Goal: Task Accomplishment & Management: Manage account settings

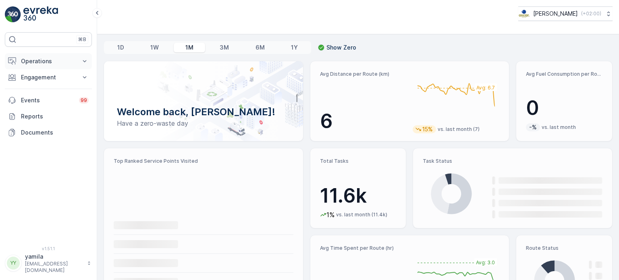
click at [43, 59] on p "Operations" at bounding box center [48, 61] width 55 height 8
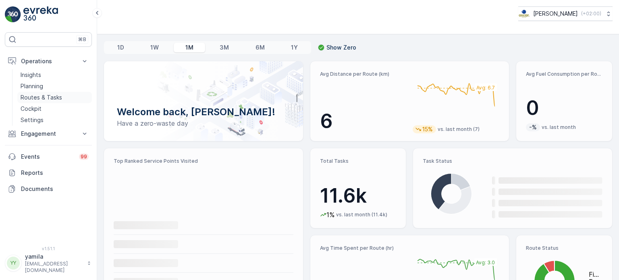
click at [44, 94] on p "Routes & Tasks" at bounding box center [41, 97] width 41 height 8
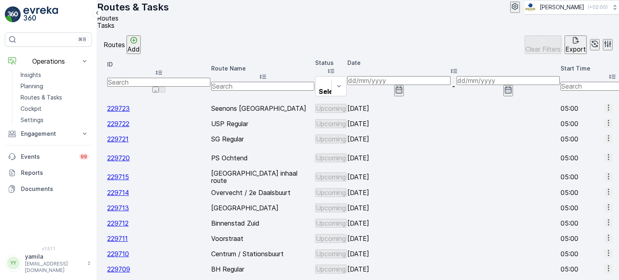
click at [215, 83] on input "text" at bounding box center [262, 86] width 103 height 9
type input "nes"
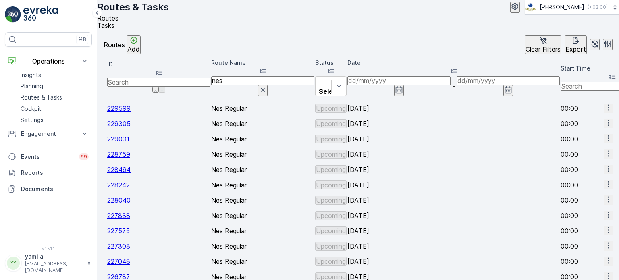
click at [384, 84] on input at bounding box center [398, 80] width 103 height 9
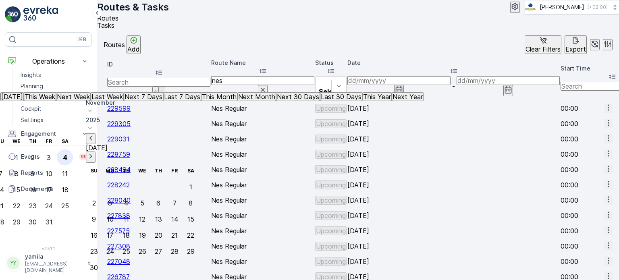
click at [67, 154] on div "4" at bounding box center [65, 157] width 4 height 7
type input "[DATE]"
click at [67, 154] on div "4" at bounding box center [65, 157] width 4 height 7
type input "[DATE]"
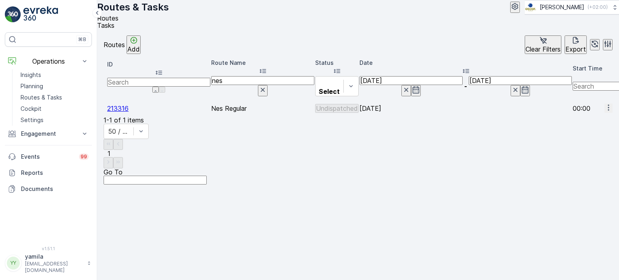
click at [114, 29] on span "Tasks" at bounding box center [105, 25] width 17 height 8
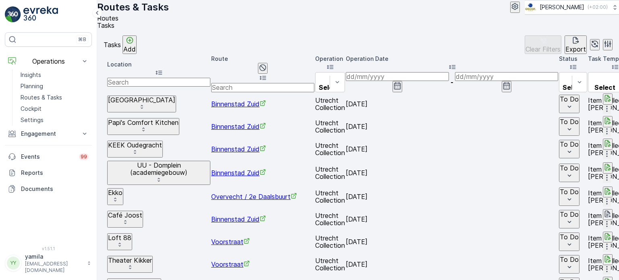
click at [164, 85] on input "text" at bounding box center [158, 82] width 103 height 9
type input "papi's"
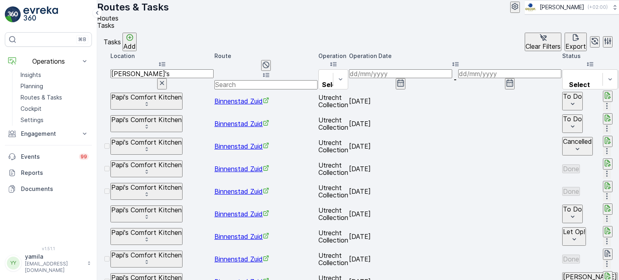
scroll to position [3, 0]
click at [136, 50] on p "Add" at bounding box center [129, 45] width 12 height 7
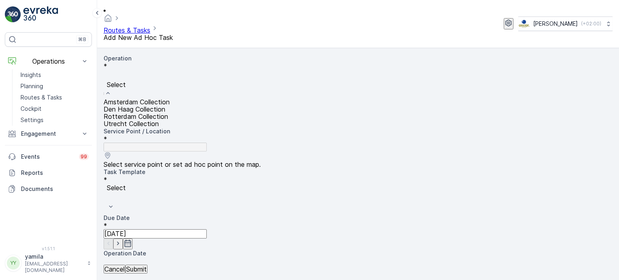
click at [144, 112] on span "Rotterdam Collection" at bounding box center [135, 116] width 64 height 8
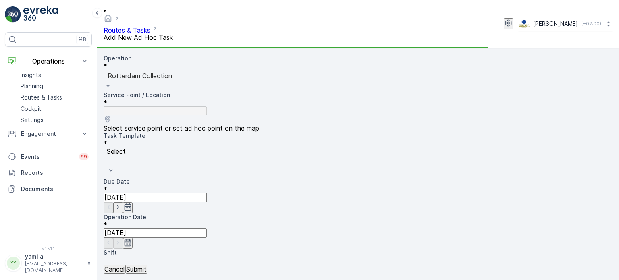
click at [176, 68] on div "Operation * option Rotterdam Collection, selected. Rotterdam Collection" at bounding box center [357, 72] width 509 height 37
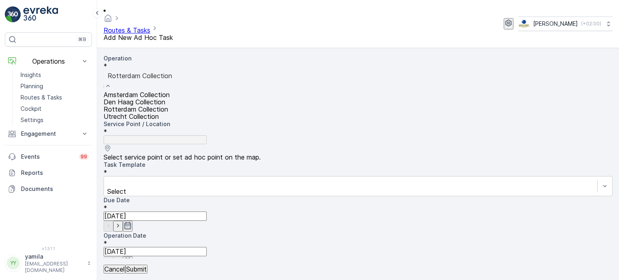
click at [145, 120] on span "Utrecht Collection" at bounding box center [130, 116] width 55 height 8
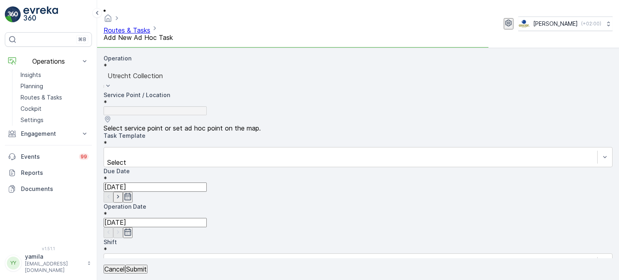
type input "papi's"
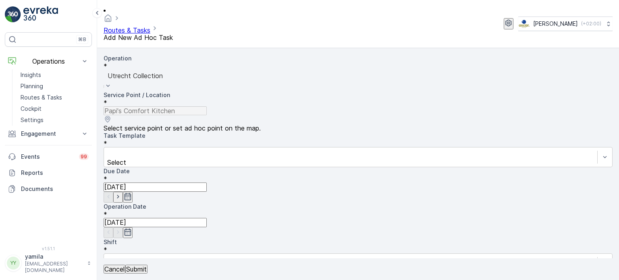
click at [157, 178] on div "Operation * option Utrecht Collection, selected. Utrecht Collection Service Poi…" at bounding box center [357, 204] width 509 height 300
type input "binnen"
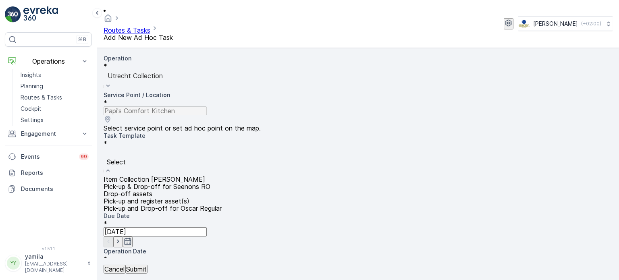
click at [144, 175] on span "Item Collection [PERSON_NAME]" at bounding box center [153, 179] width 101 height 8
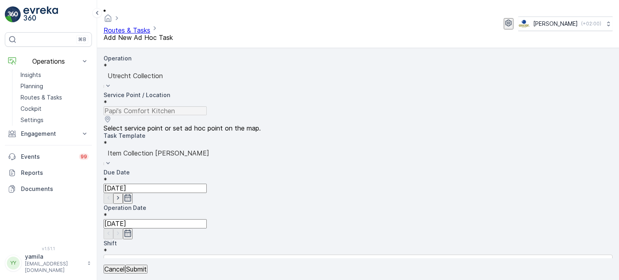
click at [147, 267] on p "Submit" at bounding box center [136, 268] width 21 height 7
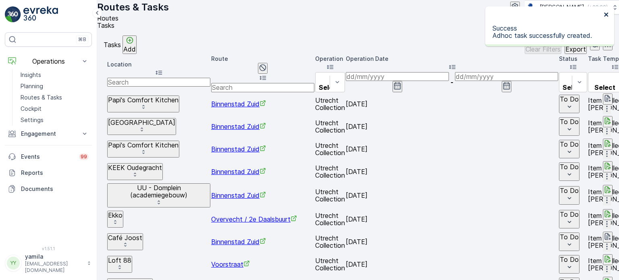
click at [605, 14] on icon "close" at bounding box center [606, 14] width 4 height 4
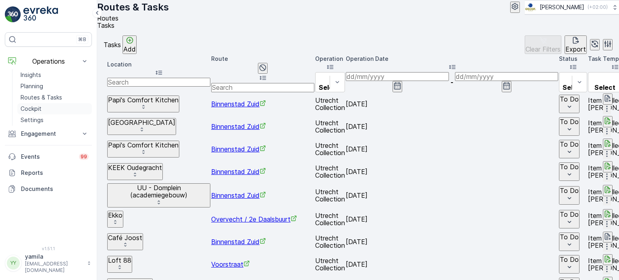
click at [35, 103] on link "Cockpit" at bounding box center [54, 108] width 75 height 11
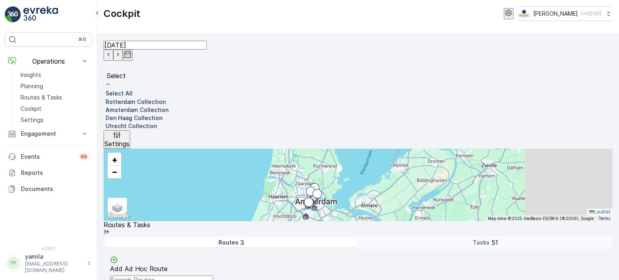
click at [261, 61] on div "Select" at bounding box center [357, 75] width 509 height 29
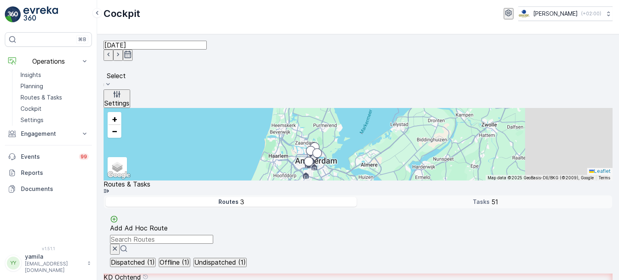
click at [261, 61] on div "Select" at bounding box center [357, 75] width 509 height 29
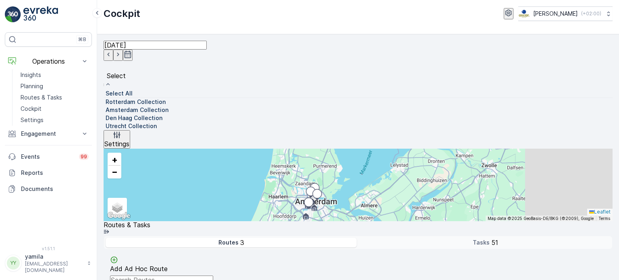
click at [103, 110] on div at bounding box center [103, 110] width 0 height 0
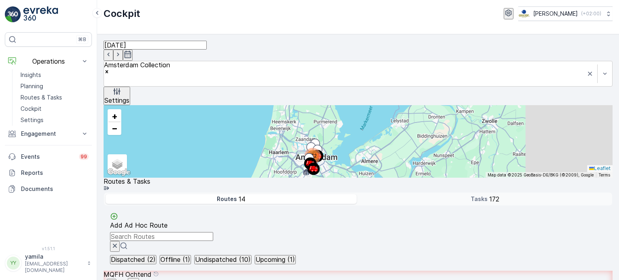
scroll to position [683, 0]
click at [47, 10] on img at bounding box center [40, 14] width 35 height 16
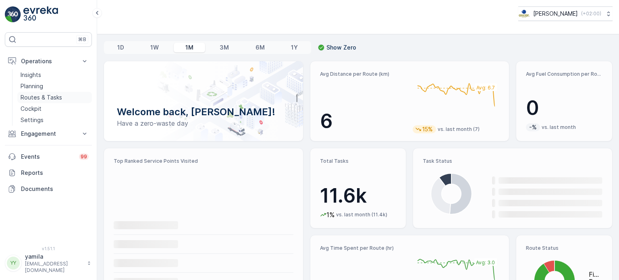
click at [46, 99] on p "Routes & Tasks" at bounding box center [41, 97] width 41 height 8
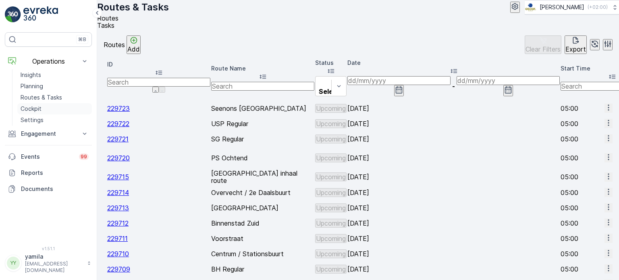
click at [41, 112] on link "Cockpit" at bounding box center [54, 108] width 75 height 11
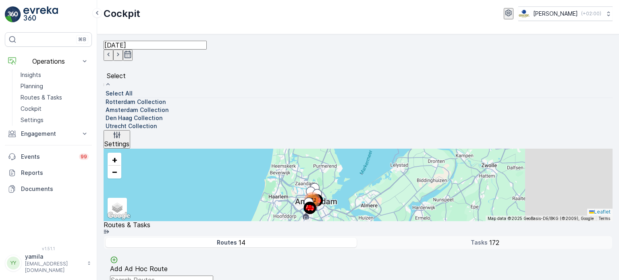
click at [260, 61] on div "Select" at bounding box center [357, 75] width 509 height 29
click at [103, 102] on div at bounding box center [103, 102] width 0 height 0
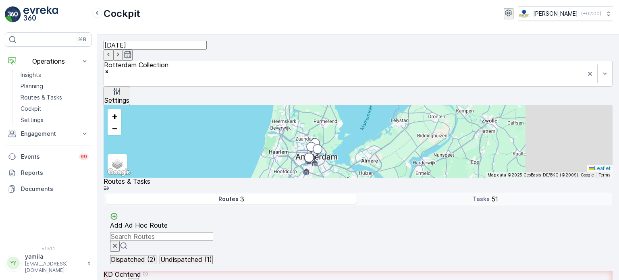
scroll to position [20, 0]
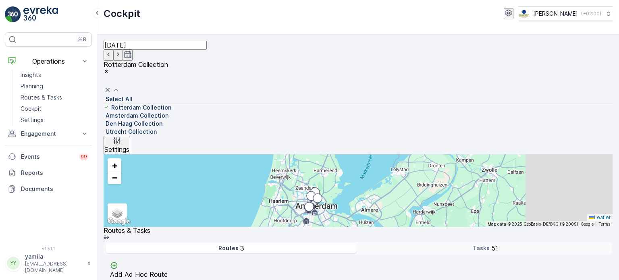
click at [271, 86] on div at bounding box center [357, 90] width 509 height 9
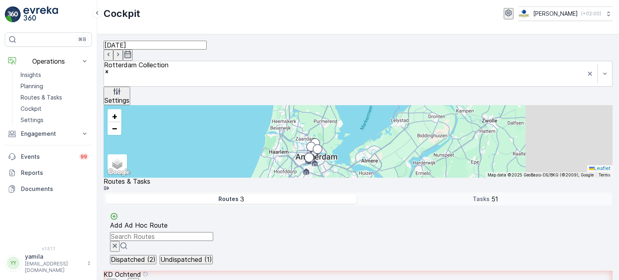
scroll to position [0, 0]
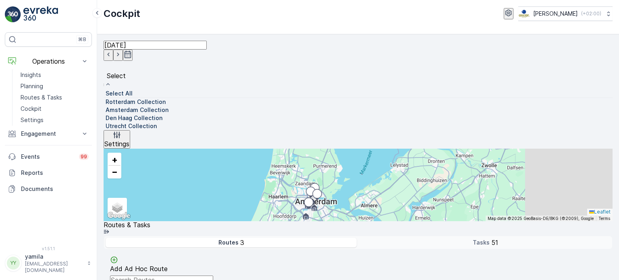
click at [103, 102] on div at bounding box center [103, 102] width 0 height 0
click at [103, 126] on div at bounding box center [103, 126] width 0 height 0
click at [103, 118] on div at bounding box center [103, 118] width 0 height 0
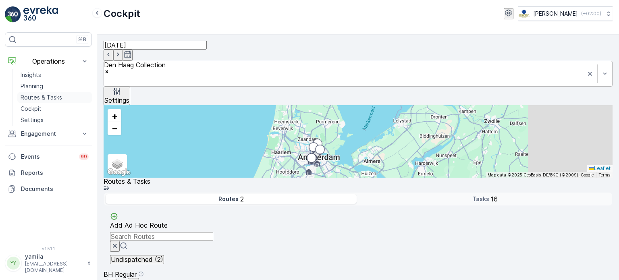
click at [50, 97] on p "Routes & Tasks" at bounding box center [41, 97] width 41 height 8
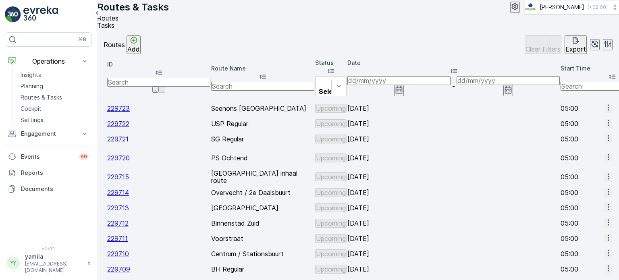
click at [216, 85] on input "text" at bounding box center [262, 86] width 103 height 9
type input "nes"
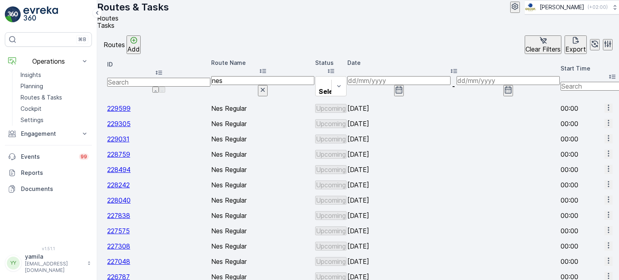
click at [396, 85] on input at bounding box center [398, 80] width 103 height 9
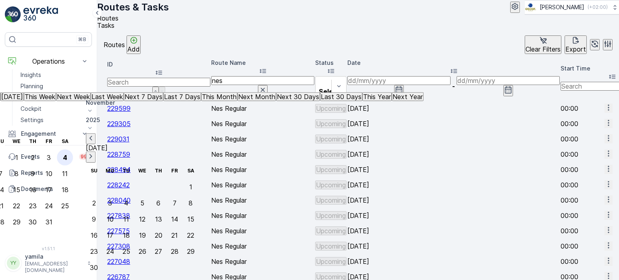
click at [67, 154] on div "4" at bounding box center [65, 157] width 4 height 7
type input "[DATE]"
click at [67, 154] on div "4" at bounding box center [65, 157] width 4 height 7
type input "[DATE]"
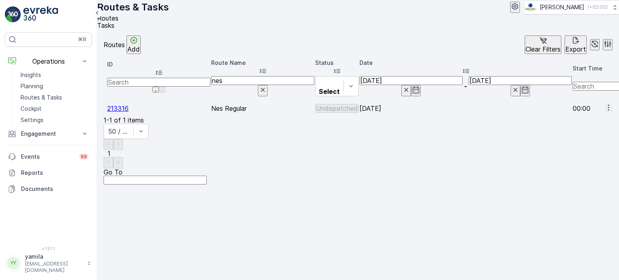
scroll to position [0, 270]
click at [604, 106] on icon "button" at bounding box center [608, 107] width 8 height 8
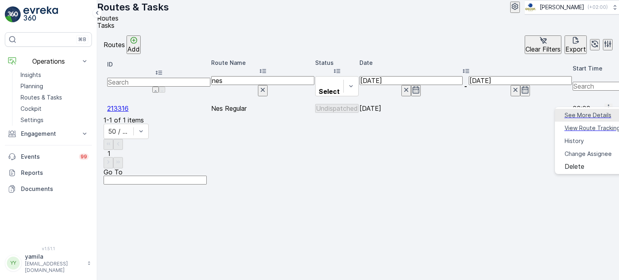
click at [593, 111] on span "See More Details" at bounding box center [587, 115] width 47 height 8
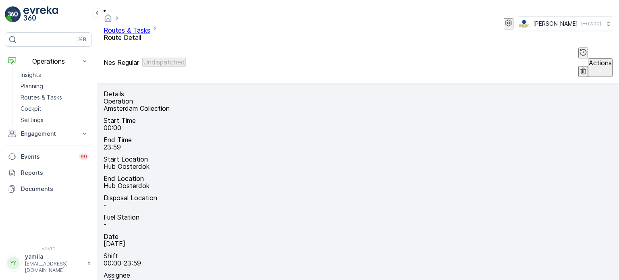
click at [312, 279] on icon "button" at bounding box center [308, 284] width 8 height 8
drag, startPoint x: 491, startPoint y: 139, endPoint x: 491, endPoint y: 79, distance: 60.0
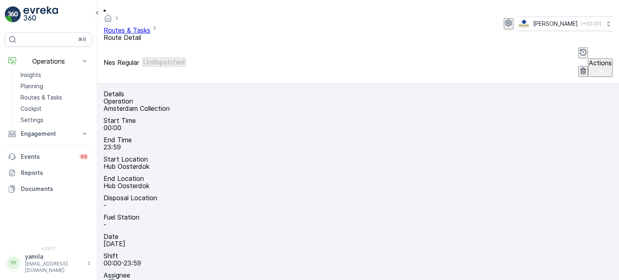
click at [188, 279] on icon "button" at bounding box center [184, 284] width 8 height 8
drag, startPoint x: 427, startPoint y: 149, endPoint x: 432, endPoint y: 101, distance: 47.8
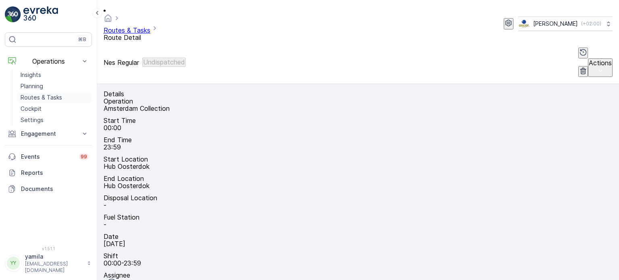
click at [45, 98] on p "Routes & Tasks" at bounding box center [41, 97] width 41 height 8
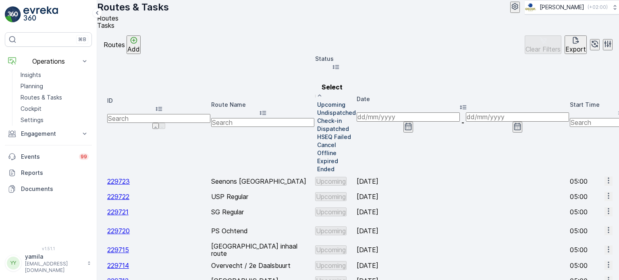
click at [393, 112] on input at bounding box center [407, 116] width 103 height 9
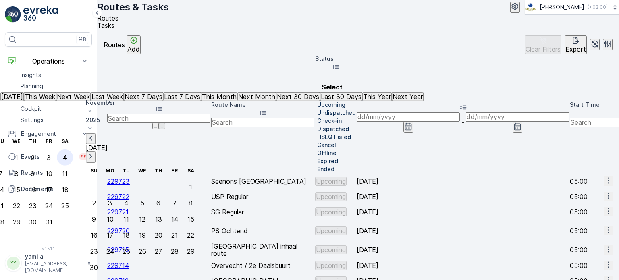
click at [67, 154] on div "4" at bounding box center [65, 157] width 4 height 7
type input "[DATE]"
click at [67, 154] on div "4" at bounding box center [65, 157] width 4 height 7
type input "[DATE]"
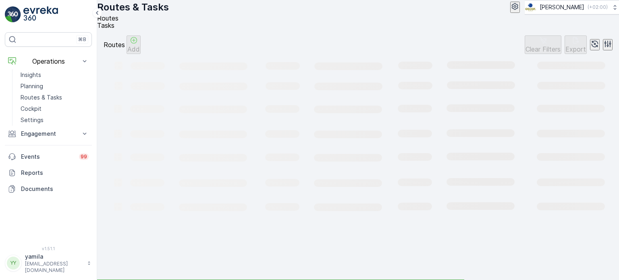
click at [317, 48] on div "Routes Add Clear Filters Export" at bounding box center [357, 44] width 509 height 19
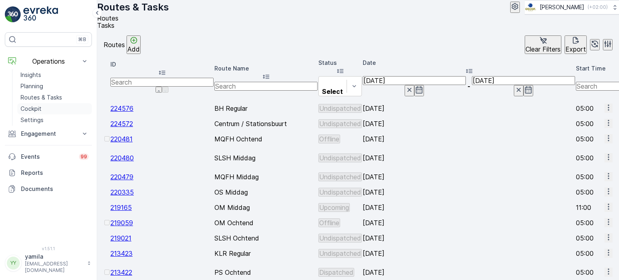
click at [35, 107] on p "Cockpit" at bounding box center [31, 109] width 21 height 8
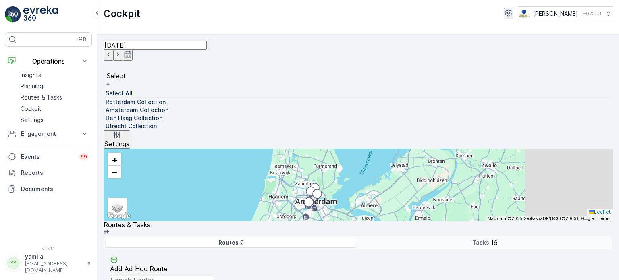
click at [103, 110] on div at bounding box center [103, 110] width 0 height 0
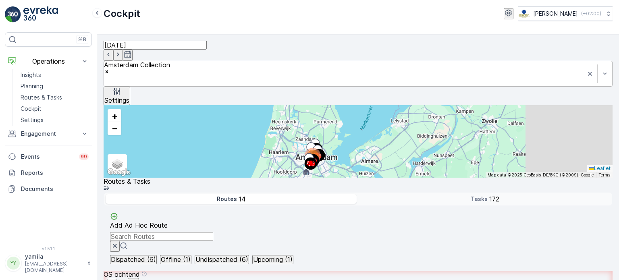
scroll to position [716, 0]
click at [28, 94] on p "Routes & Tasks" at bounding box center [41, 97] width 41 height 8
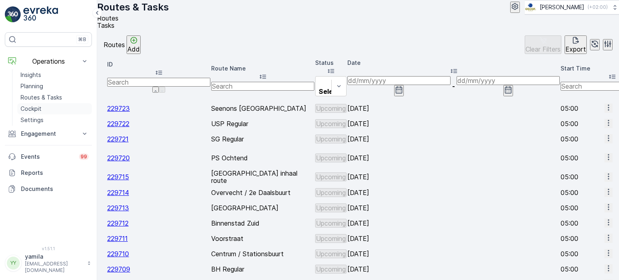
click at [32, 112] on p "Cockpit" at bounding box center [31, 109] width 21 height 8
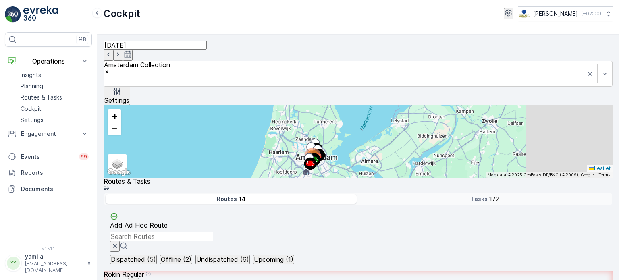
scroll to position [20, 0]
click at [43, 98] on p "Routes & Tasks" at bounding box center [41, 97] width 41 height 8
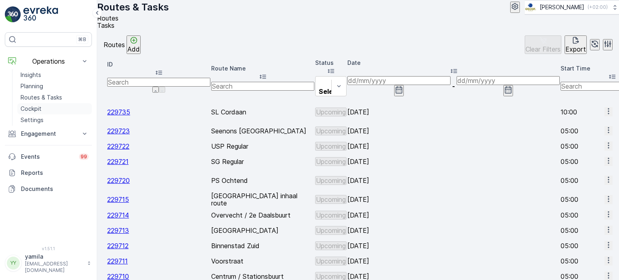
click at [27, 105] on p "Cockpit" at bounding box center [31, 109] width 21 height 8
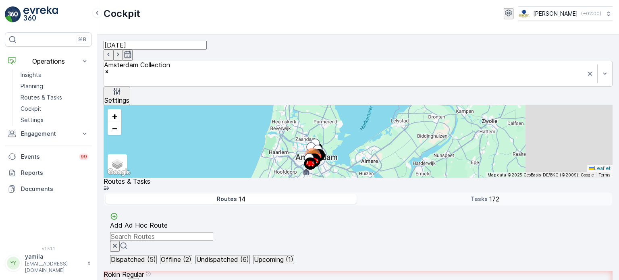
scroll to position [20, 0]
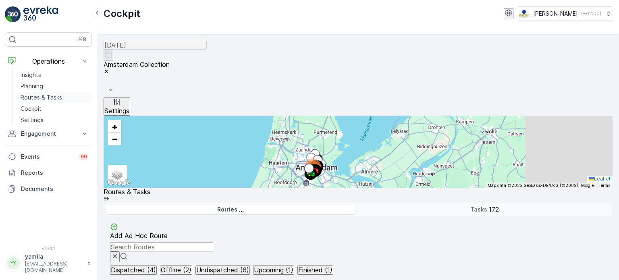
click at [41, 96] on p "Routes & Tasks" at bounding box center [41, 97] width 41 height 8
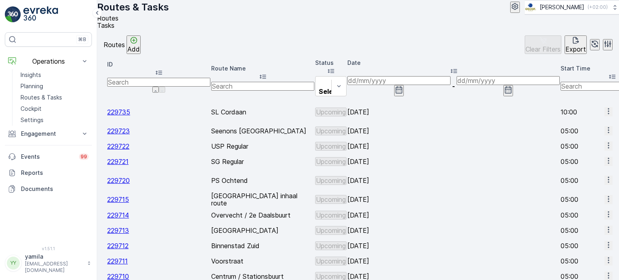
click at [232, 86] on input "text" at bounding box center [262, 86] width 103 height 9
type input "slsh"
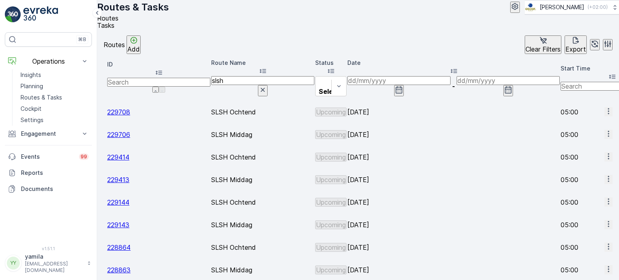
click at [385, 85] on input at bounding box center [398, 80] width 103 height 9
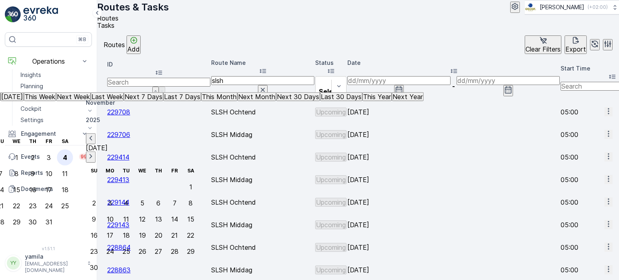
click at [67, 154] on div "4" at bounding box center [65, 157] width 4 height 7
type input "[DATE]"
click at [67, 154] on div "4" at bounding box center [65, 157] width 4 height 7
type input "[DATE]"
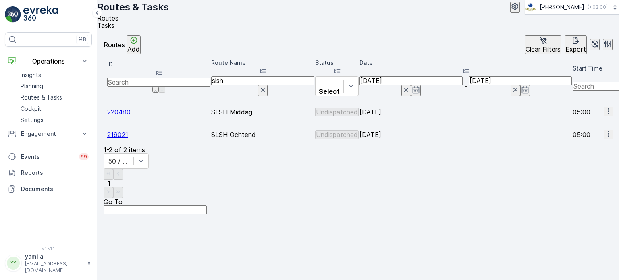
scroll to position [0, 70]
click at [359, 85] on input "[DATE]" at bounding box center [410, 80] width 103 height 9
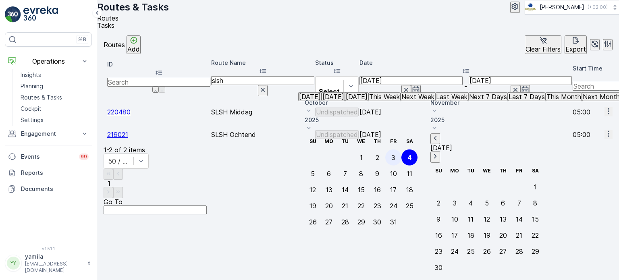
click at [395, 154] on div "3" at bounding box center [393, 157] width 4 height 7
type input "03.10.2025"
click at [395, 154] on div "3" at bounding box center [393, 157] width 4 height 7
type input "03.10.2025"
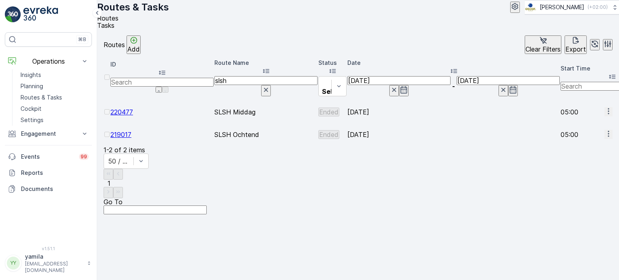
scroll to position [0, 245]
click at [29, 112] on p "Cockpit" at bounding box center [31, 109] width 21 height 8
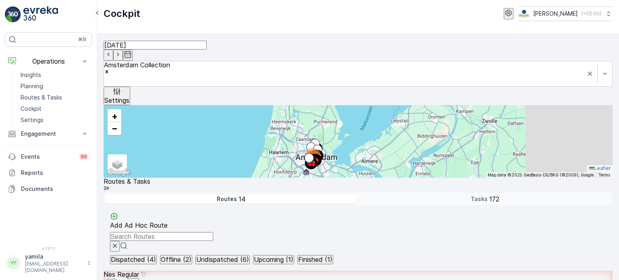
scroll to position [41, 0]
click at [40, 101] on p "Routes & Tasks" at bounding box center [41, 97] width 41 height 8
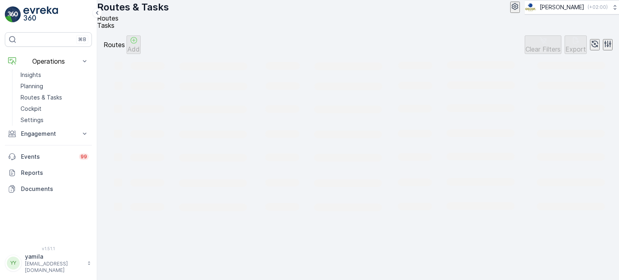
click at [146, 24] on li "Tasks" at bounding box center [354, 25] width 515 height 7
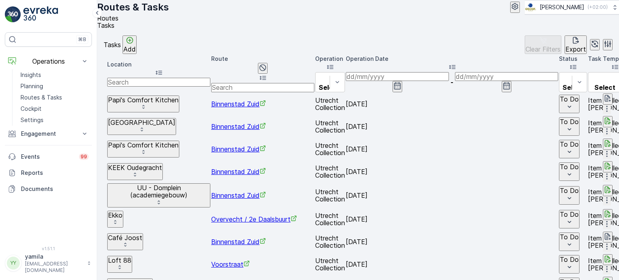
click at [158, 87] on input "text" at bounding box center [158, 82] width 103 height 9
type input "bram ladage"
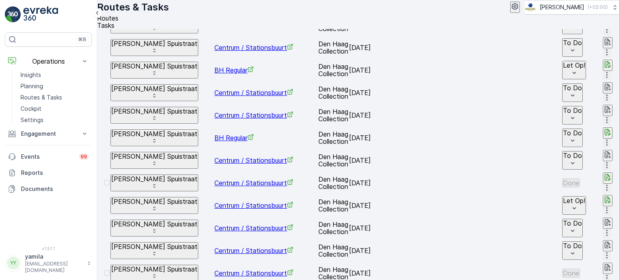
scroll to position [79, 0]
click at [174, 243] on p "Bram Ladage Spuistraat" at bounding box center [154, 246] width 86 height 7
click at [168, 119] on span "Bram Ladage Spuistraat" at bounding box center [173, 115] width 93 height 8
click at [431, 11] on div "Routes & Tasks Oscar Circulair ( +02:00 )" at bounding box center [358, 7] width 522 height 14
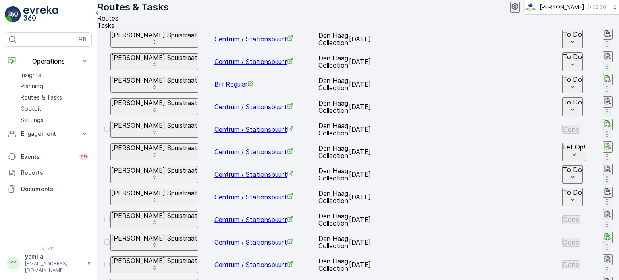
scroll to position [130, 0]
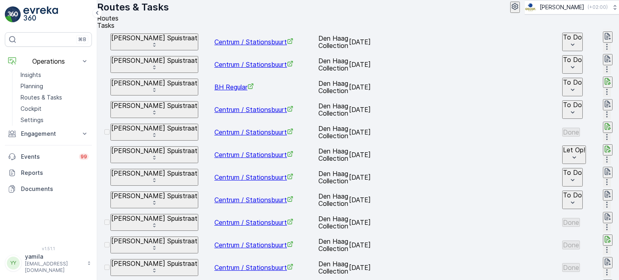
click at [255, 189] on td "Centrum / Stationsbuurt" at bounding box center [265, 200] width 103 height 22
click at [255, 196] on span "Centrum / Stationsbuurt" at bounding box center [253, 200] width 79 height 8
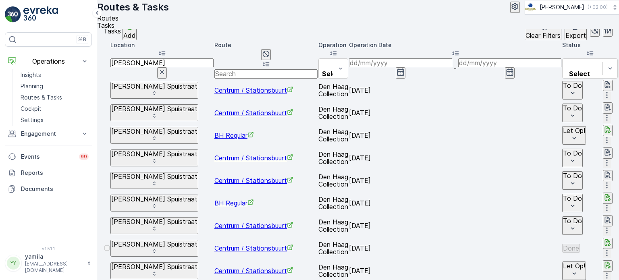
scroll to position [10, 0]
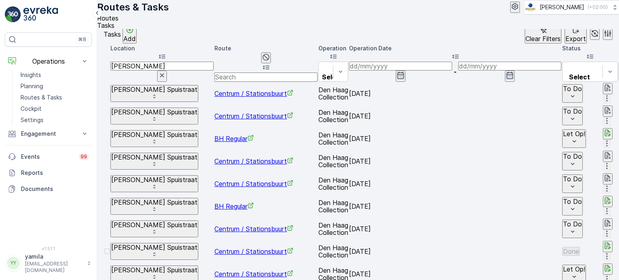
click at [603, 132] on icon "button" at bounding box center [607, 133] width 8 height 8
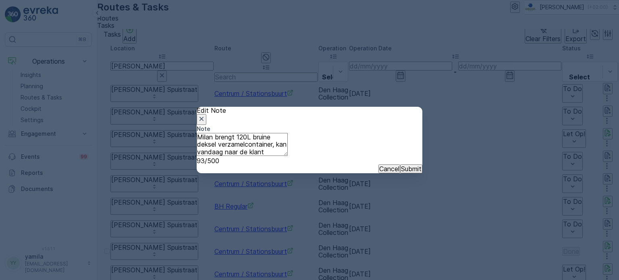
click at [205, 115] on icon "button" at bounding box center [201, 119] width 8 height 8
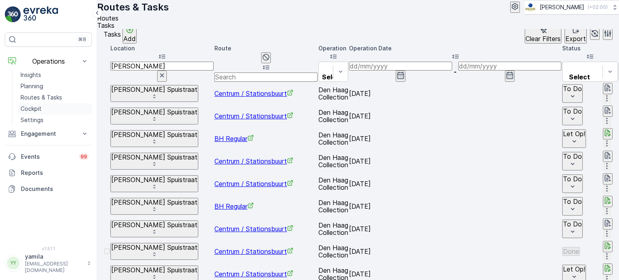
click at [51, 111] on link "Cockpit" at bounding box center [54, 108] width 75 height 11
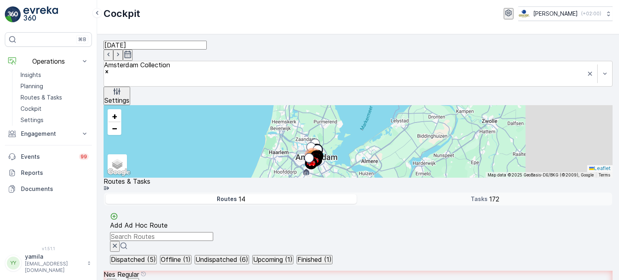
scroll to position [320, 0]
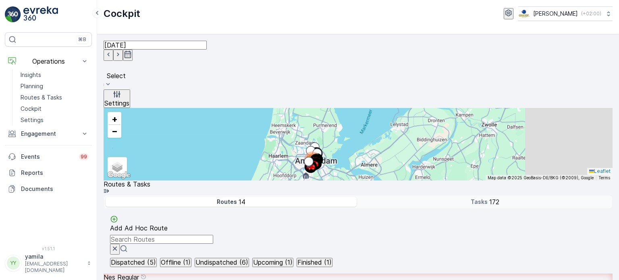
drag, startPoint x: 273, startPoint y: 56, endPoint x: 256, endPoint y: 54, distance: 17.8
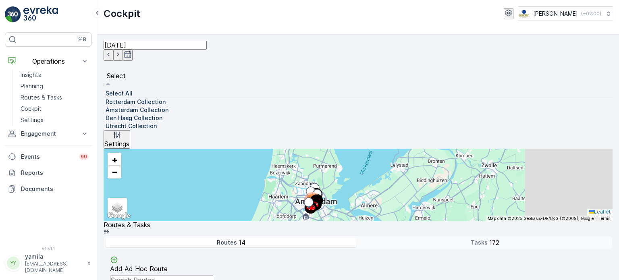
click at [103, 102] on div at bounding box center [103, 102] width 0 height 0
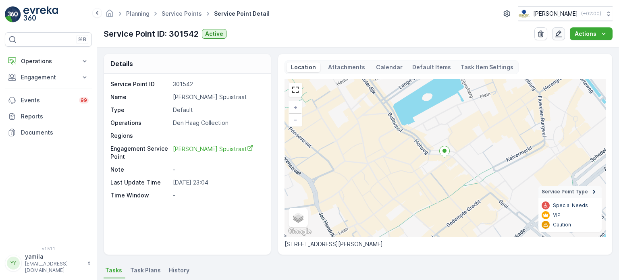
click at [557, 35] on icon "button" at bounding box center [558, 34] width 7 height 7
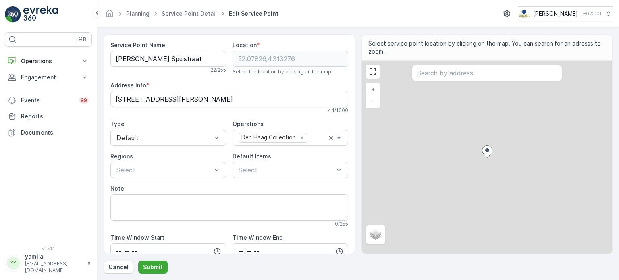
scroll to position [103, 0]
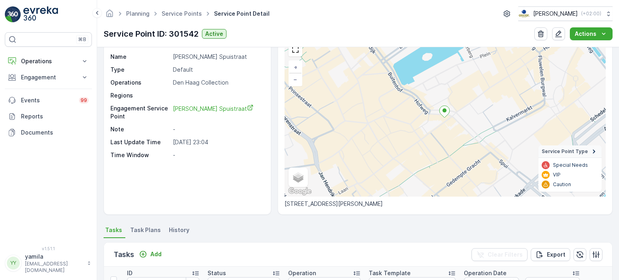
scroll to position [3, 0]
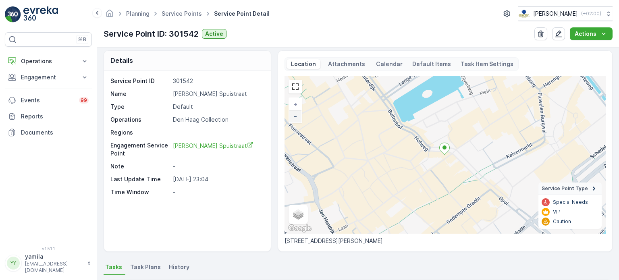
click at [293, 116] on span "−" at bounding box center [295, 116] width 4 height 7
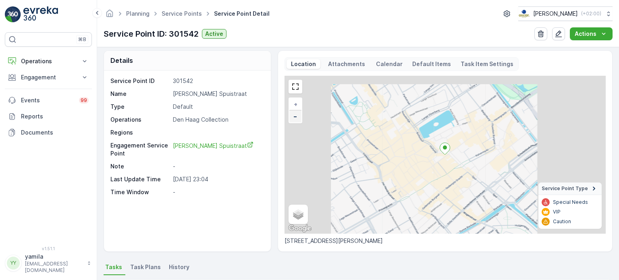
click at [293, 116] on span "−" at bounding box center [295, 116] width 4 height 7
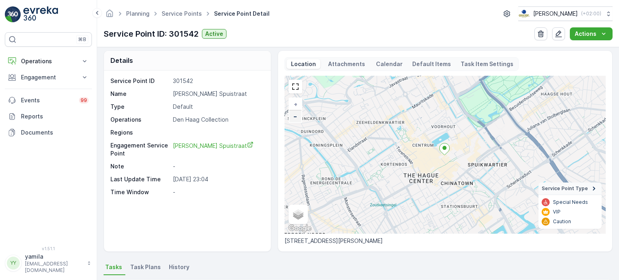
click at [295, 115] on span "−" at bounding box center [295, 116] width 4 height 7
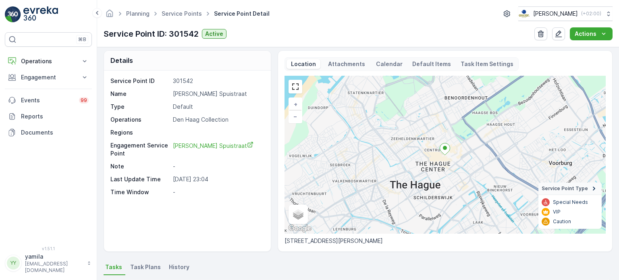
click at [48, 20] on img at bounding box center [40, 14] width 35 height 16
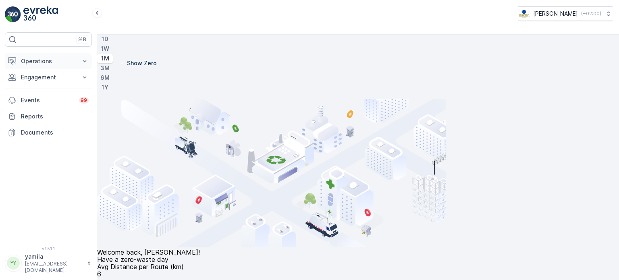
click at [61, 66] on button "Operations" at bounding box center [48, 61] width 87 height 16
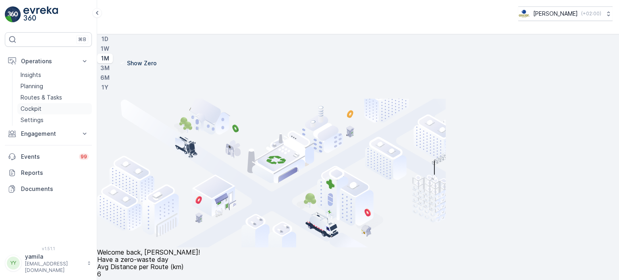
click at [38, 108] on p "Cockpit" at bounding box center [31, 109] width 21 height 8
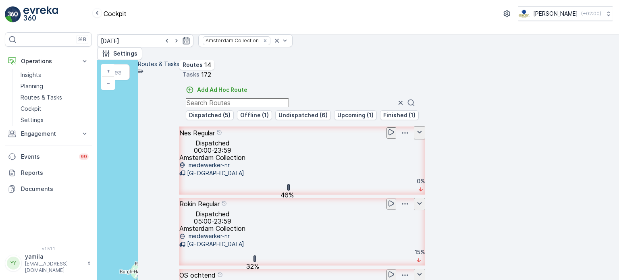
scroll to position [82, 0]
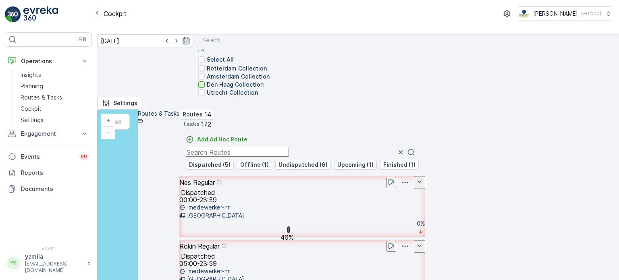
click at [205, 88] on div at bounding box center [201, 84] width 6 height 6
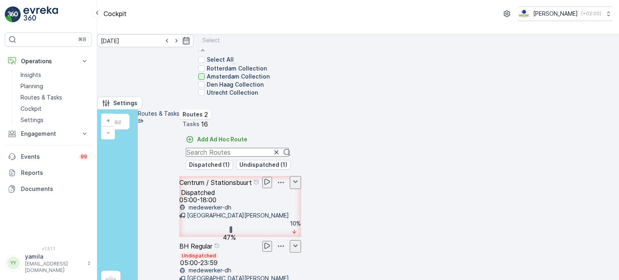
click at [205, 80] on div at bounding box center [201, 76] width 6 height 6
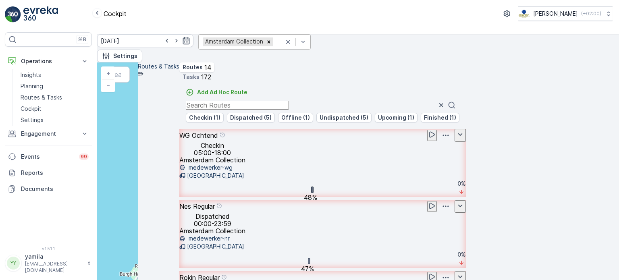
click at [224, 149] on p "Checkin" at bounding box center [212, 145] width 23 height 7
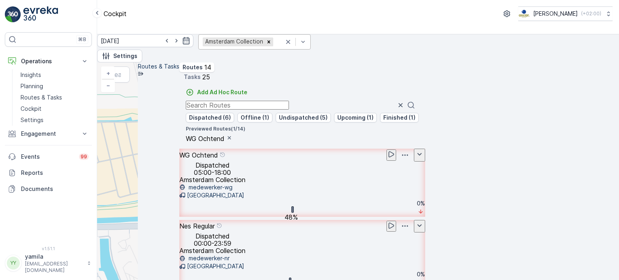
scroll to position [20, 0]
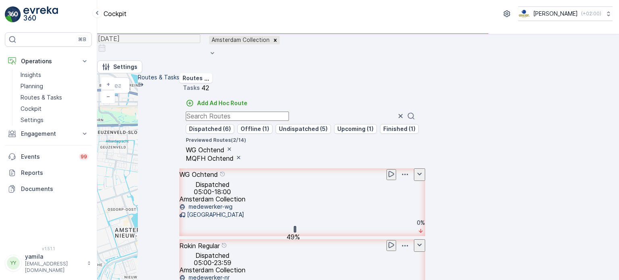
scroll to position [0, 0]
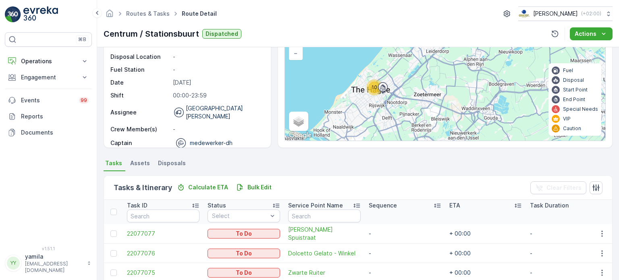
scroll to position [32, 0]
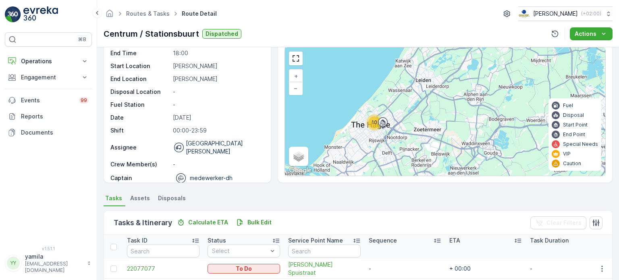
click at [402, 108] on div "10 + − Satellite Roadmap Terrain Hybrid Leaflet Keyboard shortcuts Map Data Map…" at bounding box center [445, 112] width 320 height 128
click at [290, 76] on link "+" at bounding box center [296, 76] width 12 height 12
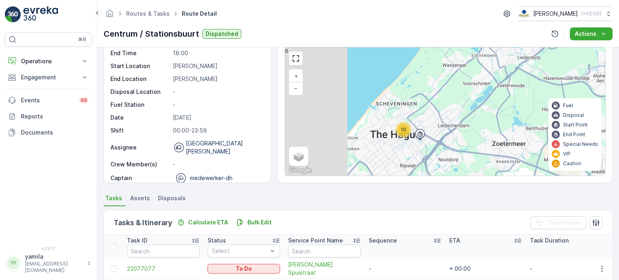
drag, startPoint x: 344, startPoint y: 123, endPoint x: 446, endPoint y: 120, distance: 102.7
click at [446, 120] on div "10 + − Satellite Roadmap Terrain Hybrid Leaflet Keyboard shortcuts Map Data Map…" at bounding box center [445, 112] width 320 height 128
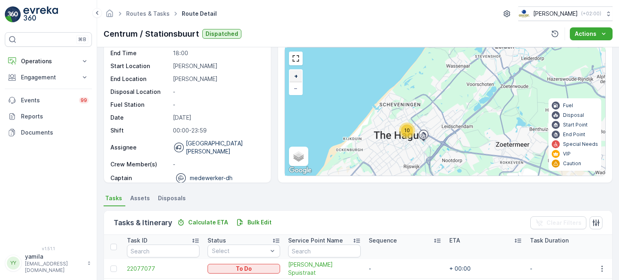
click at [294, 77] on span "+" at bounding box center [296, 75] width 4 height 7
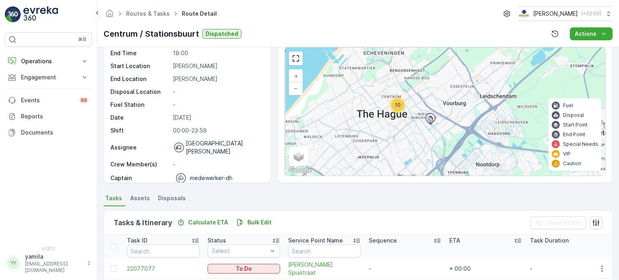
drag, startPoint x: 345, startPoint y: 121, endPoint x: 370, endPoint y: 82, distance: 46.4
click at [370, 82] on div "10 + − Satellite Roadmap Terrain Hybrid Leaflet Keyboard shortcuts Map Data Map…" at bounding box center [445, 112] width 320 height 128
click at [347, 27] on div "Centrum / Stationsbuurt Dispatched Actions" at bounding box center [357, 33] width 509 height 13
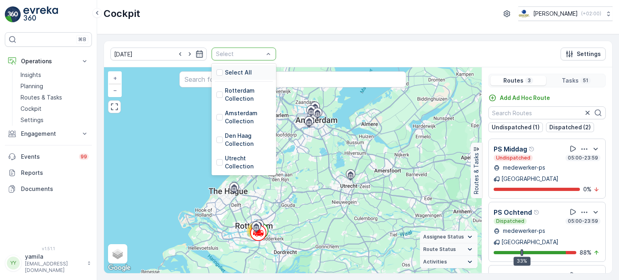
scroll to position [20, 0]
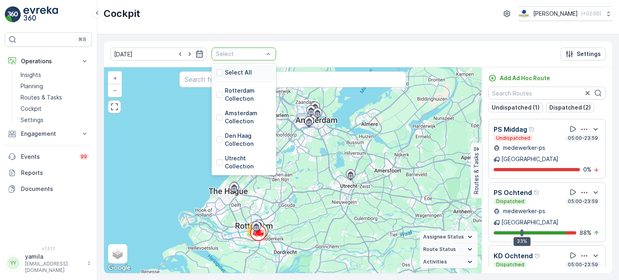
click at [262, 53] on div "Select" at bounding box center [243, 54] width 64 height 13
click at [216, 139] on div at bounding box center [219, 140] width 6 height 6
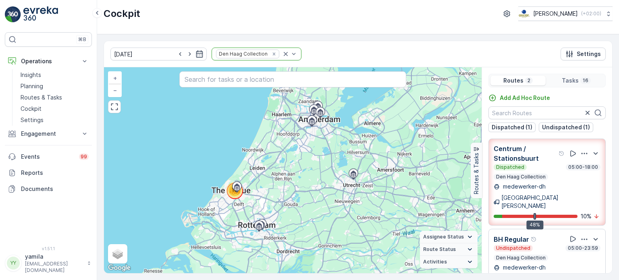
scroll to position [0, 0]
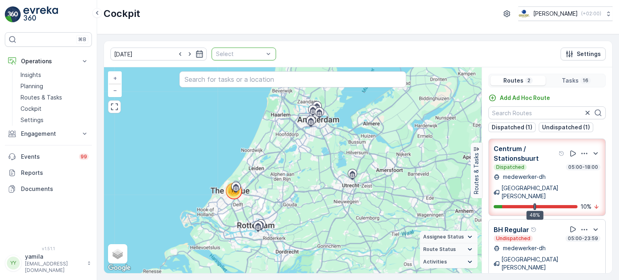
drag, startPoint x: 269, startPoint y: 54, endPoint x: 261, endPoint y: 53, distance: 8.5
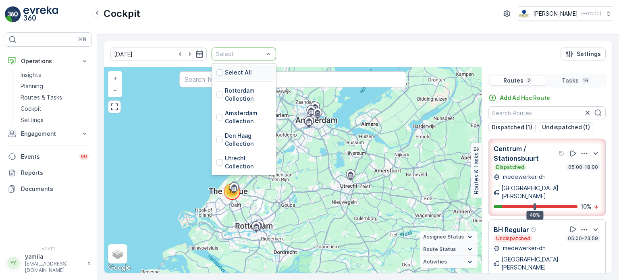
click at [261, 53] on div "Select" at bounding box center [243, 54] width 64 height 13
click at [211, 161] on div "Utrecht Collection" at bounding box center [243, 162] width 64 height 23
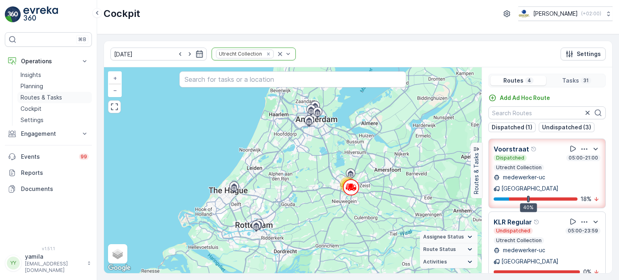
click at [52, 96] on p "Routes & Tasks" at bounding box center [41, 97] width 41 height 8
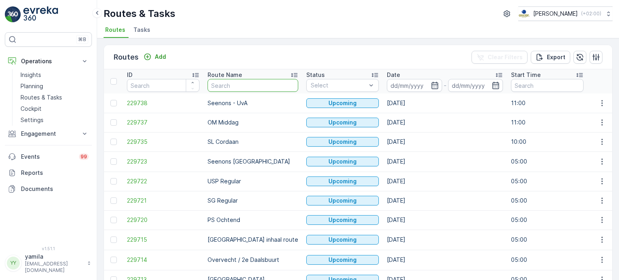
click at [228, 81] on input "text" at bounding box center [252, 85] width 91 height 13
type input "sl"
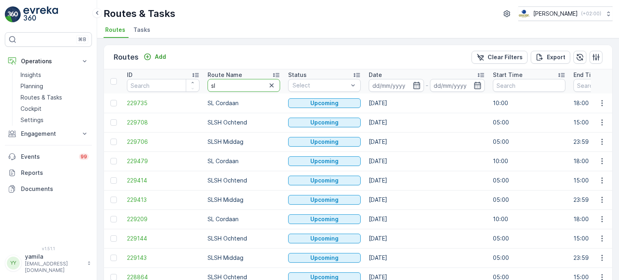
click at [250, 85] on input "sl" at bounding box center [243, 85] width 72 height 13
type input "slsh"
click at [371, 87] on input at bounding box center [395, 85] width 55 height 13
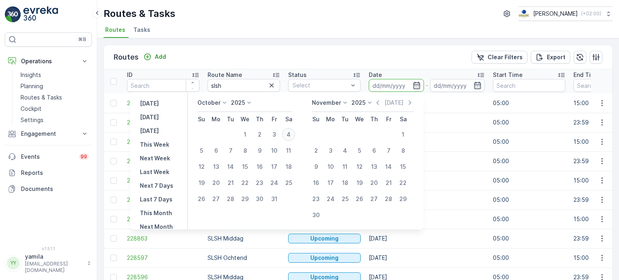
click at [295, 132] on div "4" at bounding box center [288, 134] width 13 height 13
type input "[DATE]"
click at [295, 132] on div "4" at bounding box center [288, 134] width 13 height 13
type input "[DATE]"
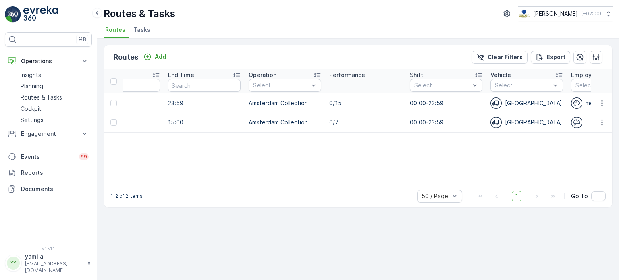
scroll to position [0, 422]
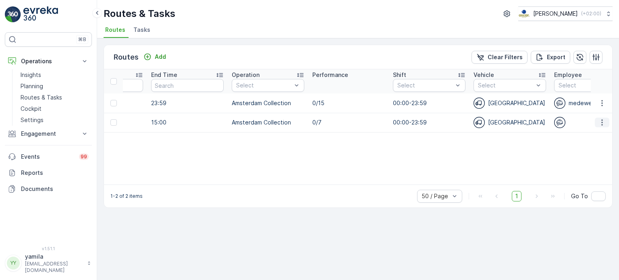
click at [601, 118] on icon "button" at bounding box center [602, 122] width 8 height 8
click at [580, 132] on span "See More Details" at bounding box center [582, 134] width 47 height 8
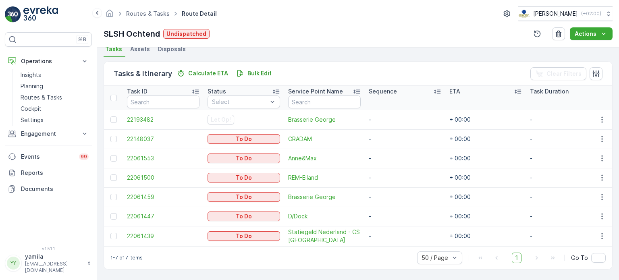
scroll to position [184, 0]
click at [601, 138] on icon "button" at bounding box center [601, 139] width 1 height 6
click at [579, 171] on span "Change Route" at bounding box center [580, 170] width 39 height 8
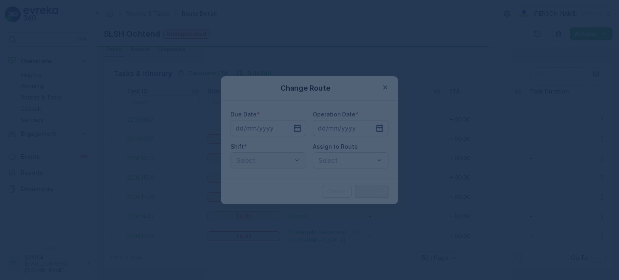
type input "[DATE]"
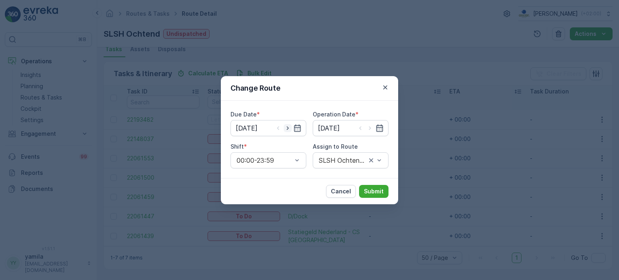
click at [290, 126] on icon "button" at bounding box center [288, 128] width 8 height 8
click at [278, 130] on icon "button" at bounding box center [278, 128] width 8 height 8
type input "[DATE]"
click at [336, 159] on div at bounding box center [346, 160] width 57 height 7
type input "sl"
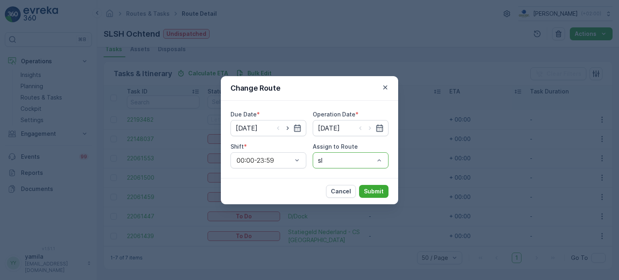
click at [378, 190] on p "Submit" at bounding box center [374, 191] width 20 height 8
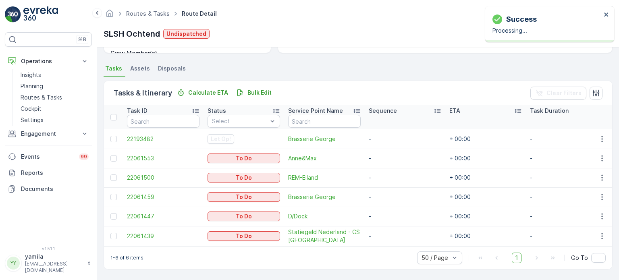
scroll to position [164, 0]
click at [603, 137] on icon "button" at bounding box center [602, 139] width 8 height 8
click at [582, 167] on span "Change Route" at bounding box center [580, 170] width 39 height 8
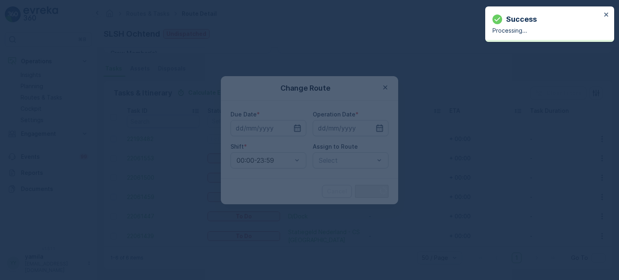
type input "[DATE]"
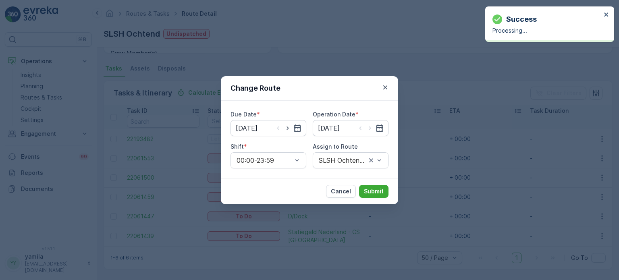
click at [376, 159] on div "SLSH Ochtend (Undispatched ) - Amsterdam" at bounding box center [351, 160] width 76 height 16
drag, startPoint x: 375, startPoint y: 159, endPoint x: 364, endPoint y: 159, distance: 11.3
click at [364, 159] on div at bounding box center [342, 160] width 49 height 7
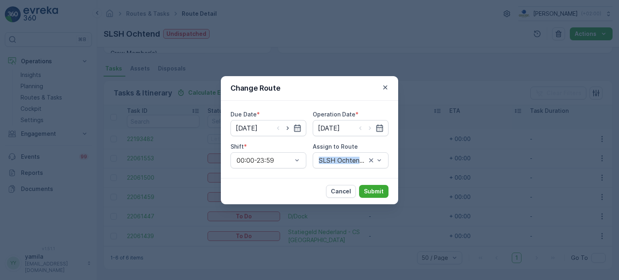
drag, startPoint x: 372, startPoint y: 149, endPoint x: 371, endPoint y: 159, distance: 10.2
click at [371, 159] on div "Assign to Route SLSH Ochtend (Undispatched ) - Amsterdam" at bounding box center [351, 156] width 76 height 26
drag, startPoint x: 371, startPoint y: 159, endPoint x: 344, endPoint y: 160, distance: 26.2
click at [344, 160] on div at bounding box center [346, 160] width 57 height 7
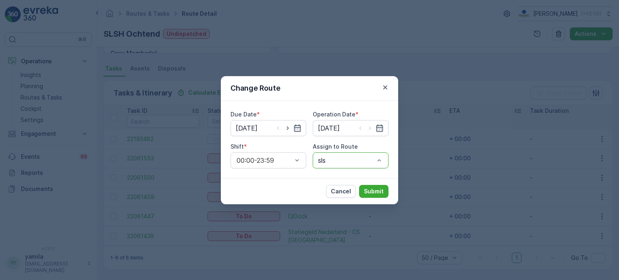
type input "slsh"
click at [380, 187] on p "Submit" at bounding box center [374, 191] width 20 height 8
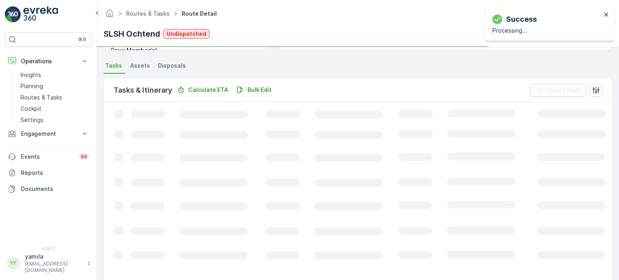
scroll to position [145, 0]
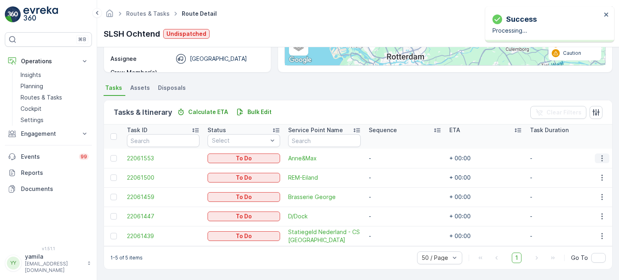
click at [598, 154] on icon "button" at bounding box center [602, 158] width 8 height 8
click at [578, 189] on span "Change Route" at bounding box center [580, 189] width 39 height 8
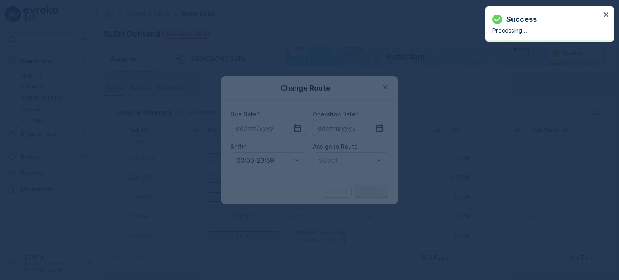
type input "[DATE]"
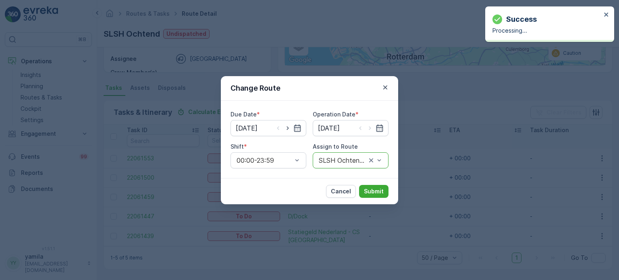
click at [366, 157] on div at bounding box center [342, 160] width 49 height 7
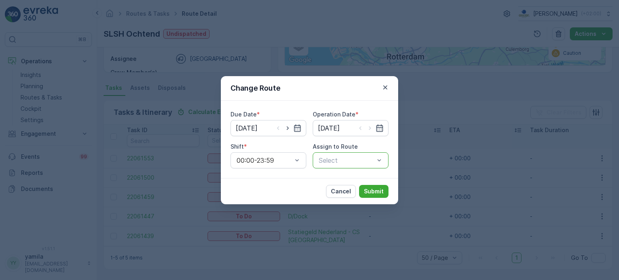
drag, startPoint x: 370, startPoint y: 161, endPoint x: 348, endPoint y: 159, distance: 21.8
click at [348, 159] on div "s" at bounding box center [346, 160] width 57 height 7
type input "slsh"
click at [374, 195] on button "Submit" at bounding box center [373, 191] width 29 height 13
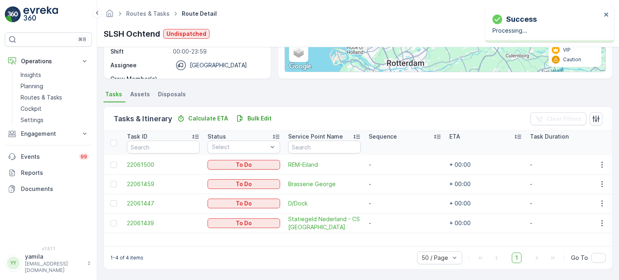
scroll to position [135, 0]
click at [599, 161] on button "button" at bounding box center [601, 166] width 14 height 10
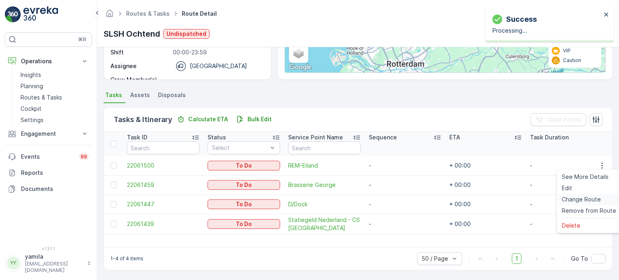
click at [573, 202] on span "Change Route" at bounding box center [580, 199] width 39 height 8
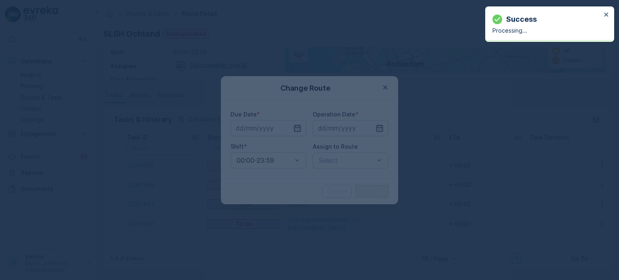
type input "[DATE]"
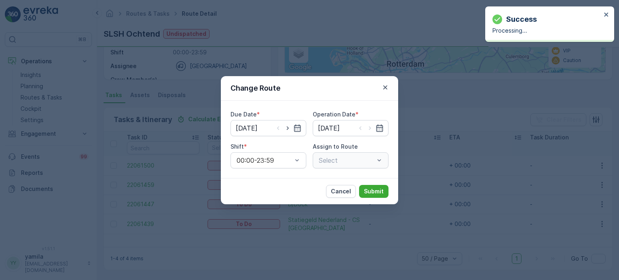
click at [379, 160] on div "Select" at bounding box center [351, 160] width 76 height 16
drag, startPoint x: 379, startPoint y: 160, endPoint x: 372, endPoint y: 160, distance: 6.4
drag, startPoint x: 372, startPoint y: 160, endPoint x: 352, endPoint y: 159, distance: 19.7
click at [352, 159] on div "s" at bounding box center [346, 160] width 57 height 7
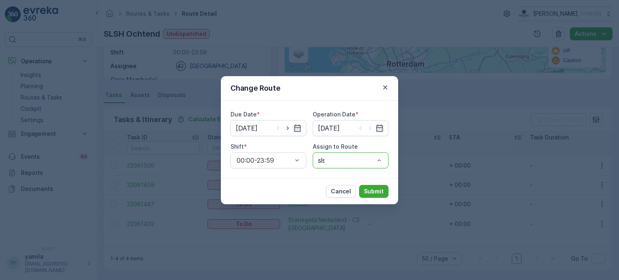
type input "slsh"
click at [372, 193] on p "Submit" at bounding box center [374, 191] width 20 height 8
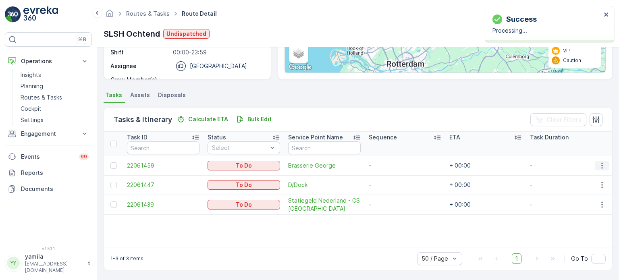
click at [598, 162] on icon "button" at bounding box center [602, 165] width 8 height 8
click at [577, 196] on span "Change Route" at bounding box center [580, 199] width 39 height 8
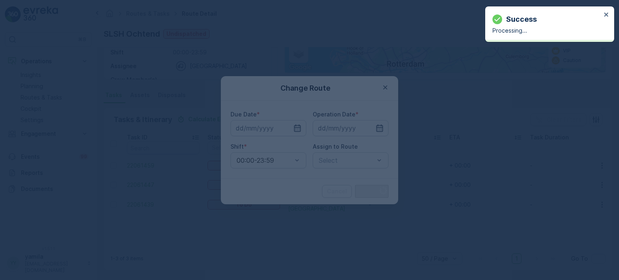
type input "[DATE]"
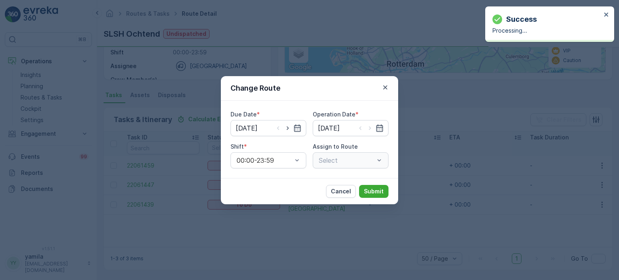
click at [375, 156] on div "Select" at bounding box center [351, 160] width 76 height 16
drag, startPoint x: 372, startPoint y: 157, endPoint x: 348, endPoint y: 161, distance: 24.4
click at [348, 161] on div "s" at bounding box center [346, 160] width 57 height 7
type input "slsh"
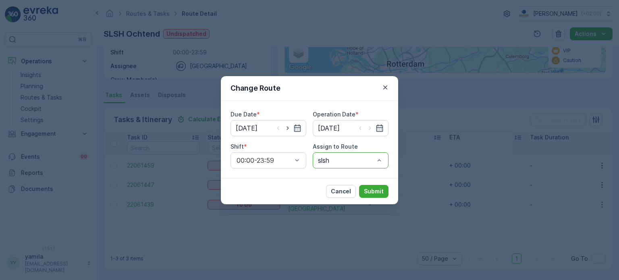
click at [380, 195] on p "Submit" at bounding box center [374, 191] width 20 height 8
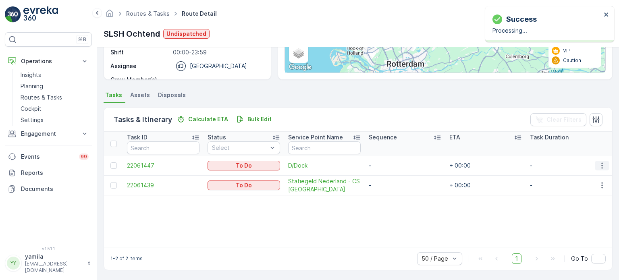
click at [598, 163] on icon "button" at bounding box center [602, 165] width 8 height 8
click at [585, 195] on div "Change Route" at bounding box center [588, 199] width 61 height 11
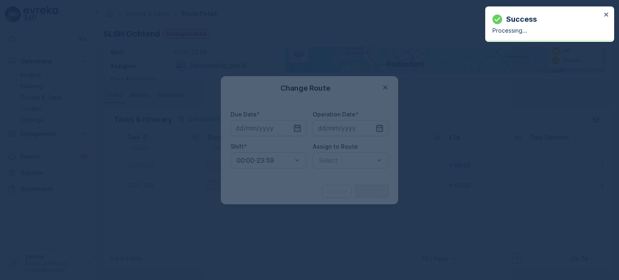
type input "[DATE]"
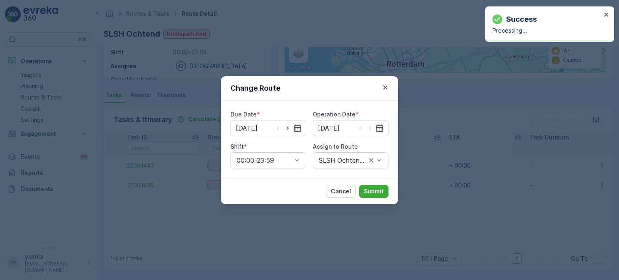
click at [377, 159] on div "SLSH Ochtend (Undispatched ) - Amsterdam" at bounding box center [351, 160] width 76 height 16
drag, startPoint x: 377, startPoint y: 159, endPoint x: 369, endPoint y: 159, distance: 8.1
drag, startPoint x: 369, startPoint y: 159, endPoint x: 354, endPoint y: 159, distance: 14.9
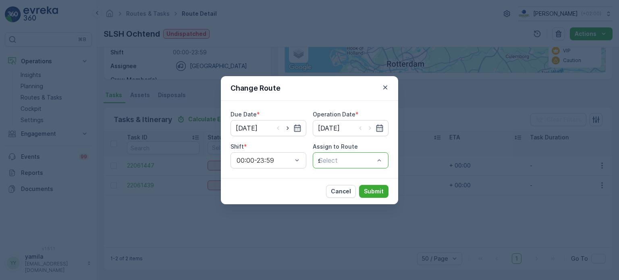
click at [354, 159] on div "s" at bounding box center [346, 160] width 57 height 7
type input "slsh"
click at [368, 191] on p "Submit" at bounding box center [374, 191] width 20 height 8
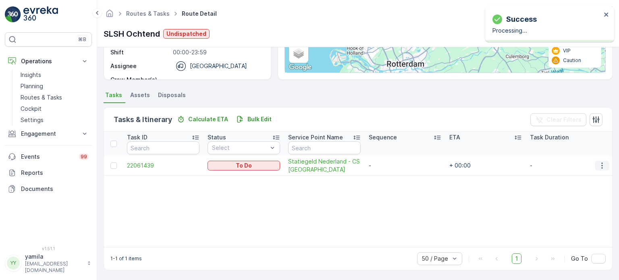
click at [602, 166] on icon "button" at bounding box center [602, 165] width 8 height 8
click at [583, 198] on span "Change Route" at bounding box center [580, 199] width 39 height 8
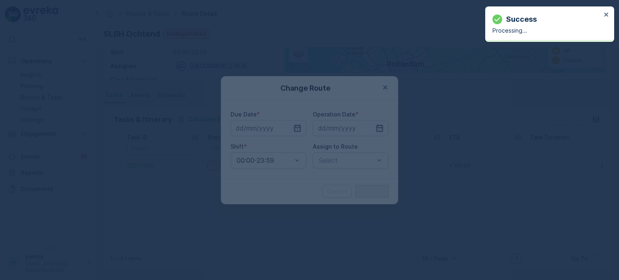
type input "[DATE]"
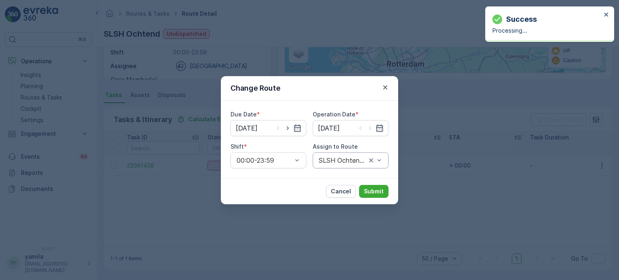
drag, startPoint x: 372, startPoint y: 159, endPoint x: 377, endPoint y: 161, distance: 5.3
click at [377, 161] on div "SLSH Ochtend (Undispatched ) - Amsterdam" at bounding box center [351, 160] width 76 height 16
drag, startPoint x: 373, startPoint y: 161, endPoint x: 346, endPoint y: 159, distance: 26.3
click at [346, 159] on div at bounding box center [346, 160] width 57 height 7
type input "slsh"
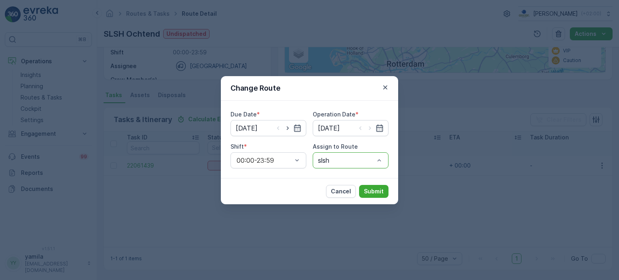
click at [377, 193] on p "Submit" at bounding box center [374, 191] width 20 height 8
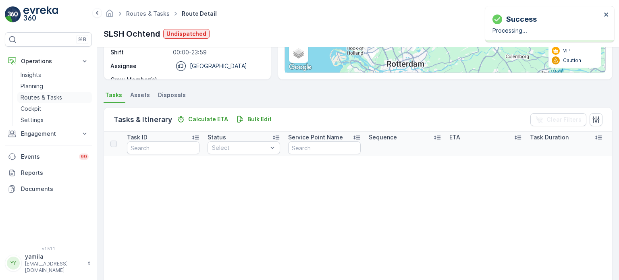
click at [52, 96] on p "Routes & Tasks" at bounding box center [41, 97] width 41 height 8
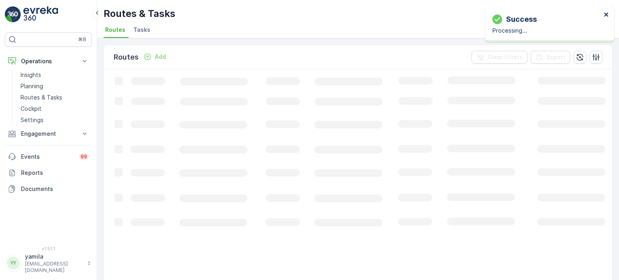
click at [606, 15] on icon "close" at bounding box center [606, 14] width 4 height 4
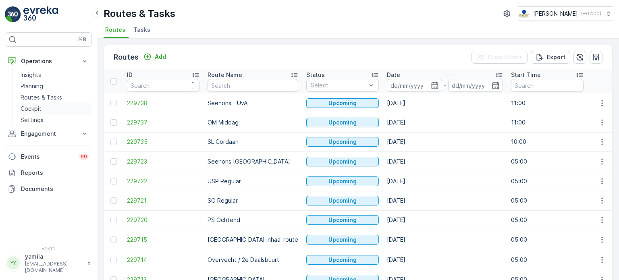
click at [31, 103] on link "Cockpit" at bounding box center [54, 108] width 75 height 11
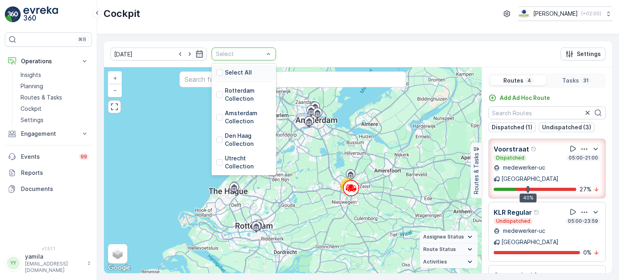
click at [248, 52] on div at bounding box center [239, 54] width 49 height 6
click at [216, 141] on div at bounding box center [219, 140] width 6 height 6
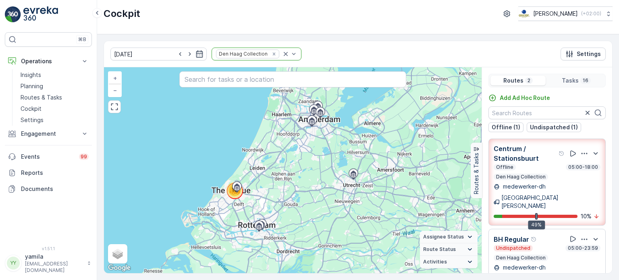
scroll to position [0, 0]
click at [516, 172] on div "Offline 05:00-18:00 Den Haag Collection" at bounding box center [546, 172] width 107 height 16
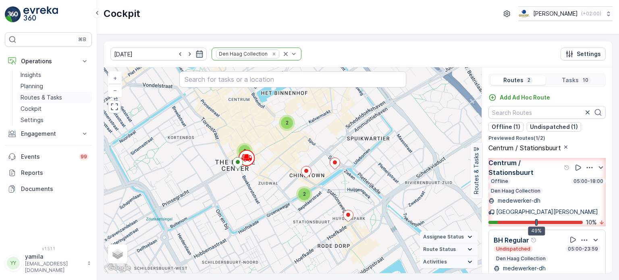
click at [52, 101] on p "Routes & Tasks" at bounding box center [41, 97] width 41 height 8
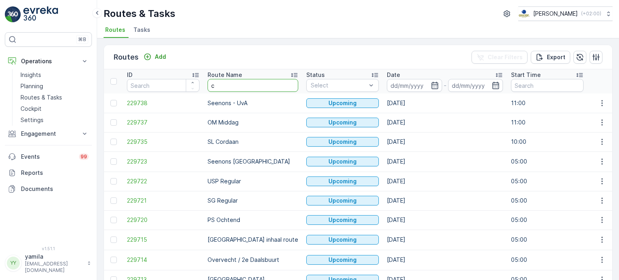
click at [224, 88] on input "c" at bounding box center [252, 85] width 91 height 13
type input "centrum"
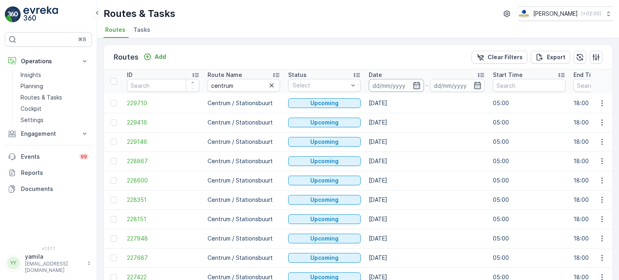
click at [383, 81] on input at bounding box center [395, 85] width 55 height 13
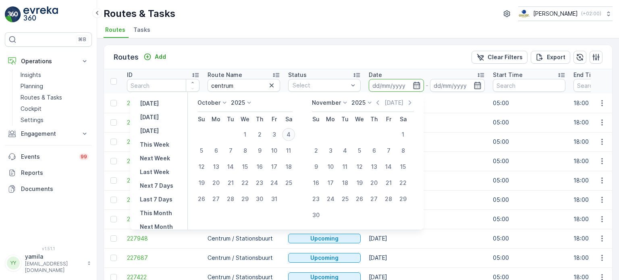
click at [295, 128] on div "4" at bounding box center [288, 134] width 13 height 13
type input "[DATE]"
click at [295, 128] on div "4" at bounding box center [288, 134] width 13 height 13
type input "[DATE]"
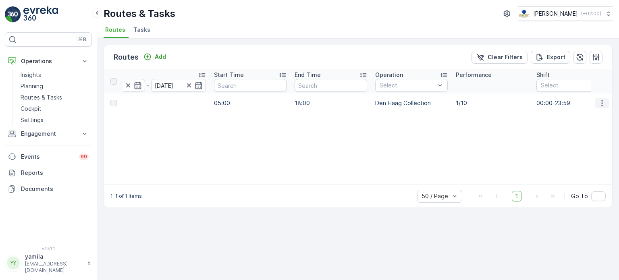
scroll to position [0, 280]
click at [602, 98] on button "button" at bounding box center [601, 103] width 14 height 10
click at [591, 113] on span "See More Details" at bounding box center [582, 114] width 47 height 8
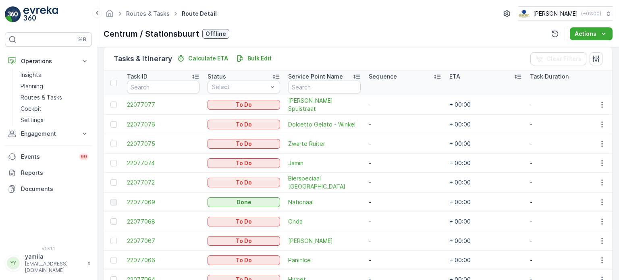
scroll to position [241, 0]
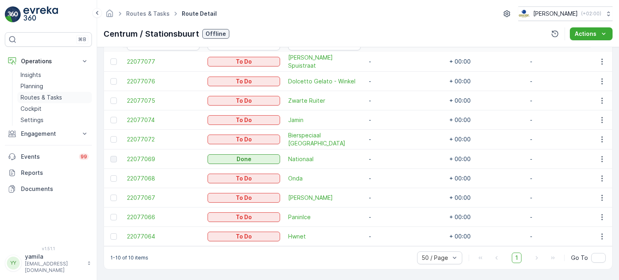
click at [48, 96] on p "Routes & Tasks" at bounding box center [41, 97] width 41 height 8
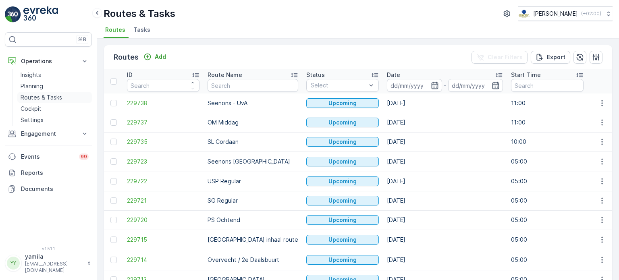
click at [54, 98] on p "Routes & Tasks" at bounding box center [41, 97] width 41 height 8
click at [227, 83] on input "text" at bounding box center [252, 85] width 91 height 13
type input "wg ochtend"
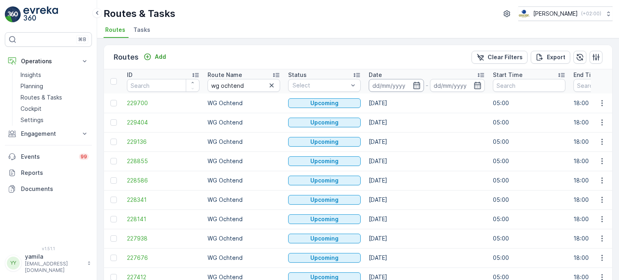
click at [397, 80] on input at bounding box center [395, 85] width 55 height 13
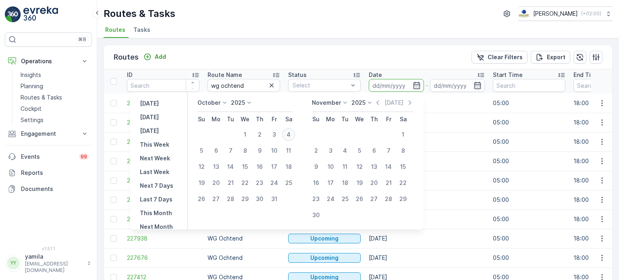
click at [292, 138] on div "4" at bounding box center [288, 134] width 13 height 13
type input "[DATE]"
click at [292, 138] on div "4" at bounding box center [288, 134] width 13 height 13
type input "[DATE]"
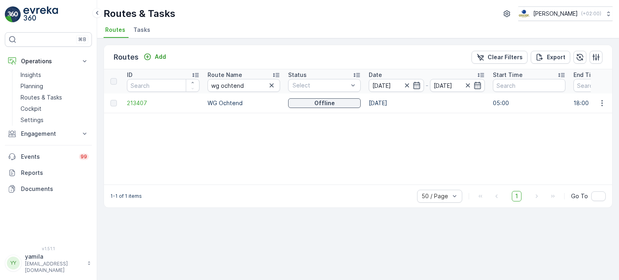
click at [594, 102] on td at bounding box center [601, 102] width 22 height 19
click at [597, 103] on button "button" at bounding box center [601, 103] width 14 height 10
click at [582, 113] on span "See More Details" at bounding box center [582, 114] width 47 height 8
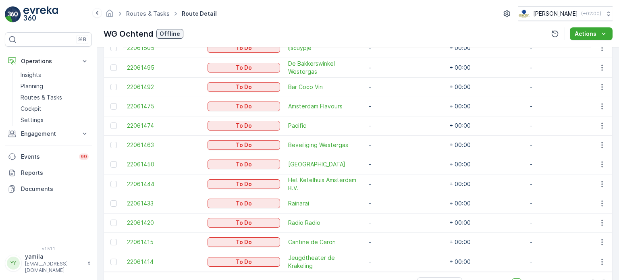
scroll to position [533, 0]
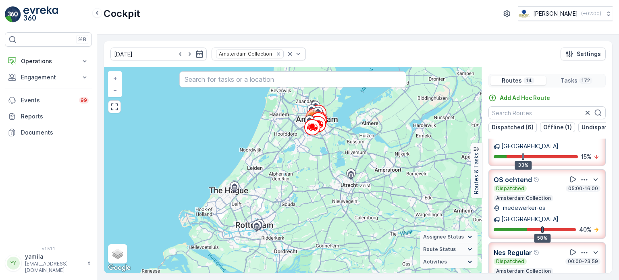
scroll to position [116, 0]
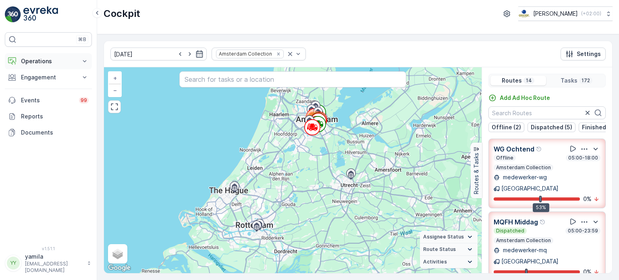
click at [56, 65] on button "Operations" at bounding box center [48, 61] width 87 height 16
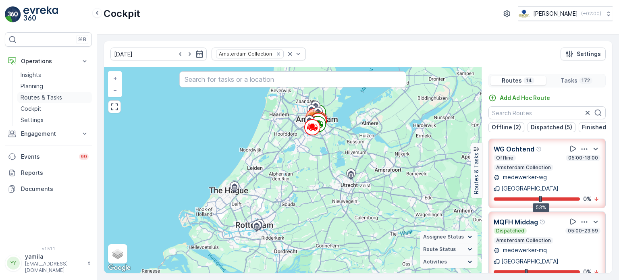
click at [43, 98] on p "Routes & Tasks" at bounding box center [41, 97] width 41 height 8
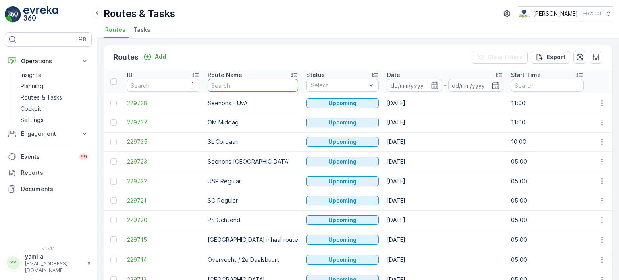
click at [223, 85] on input "text" at bounding box center [252, 85] width 91 height 13
type input "wg avond"
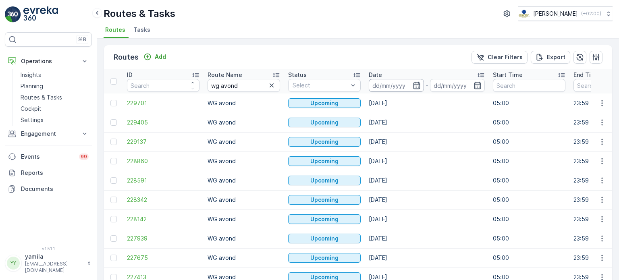
click at [376, 90] on input at bounding box center [395, 85] width 55 height 13
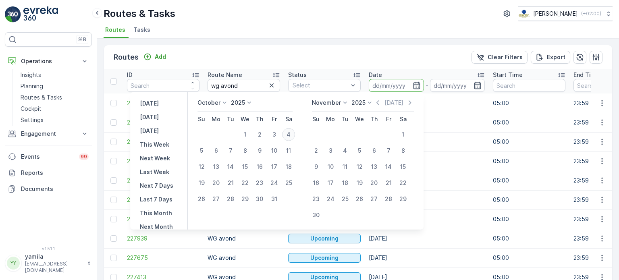
click at [291, 136] on div "4" at bounding box center [288, 134] width 13 height 13
type input "[DATE]"
click at [291, 136] on div "4" at bounding box center [288, 134] width 13 height 13
type input "[DATE]"
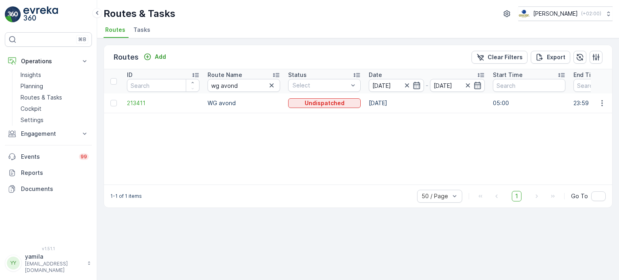
click at [597, 108] on td at bounding box center [601, 102] width 22 height 19
click at [600, 106] on icon "button" at bounding box center [602, 103] width 8 height 8
click at [593, 112] on span "See More Details" at bounding box center [582, 114] width 47 height 8
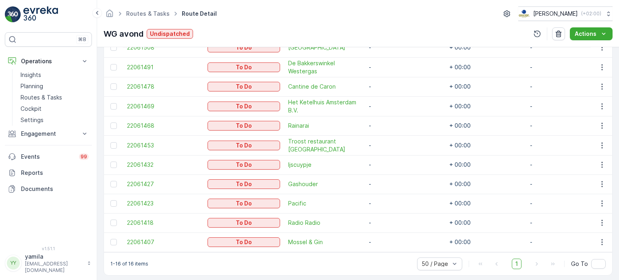
scroll to position [351, 0]
click at [35, 95] on p "Routes & Tasks" at bounding box center [41, 97] width 41 height 8
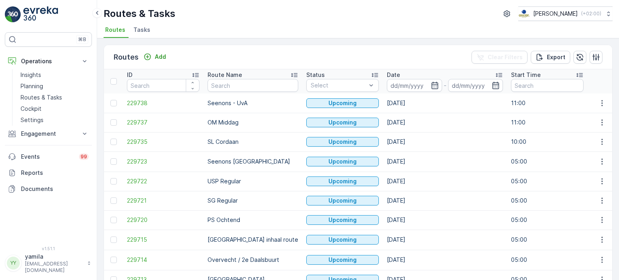
click at [138, 30] on span "Tasks" at bounding box center [141, 30] width 17 height 8
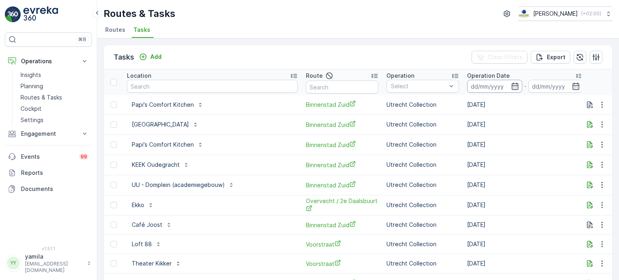
click at [467, 87] on input at bounding box center [494, 86] width 55 height 13
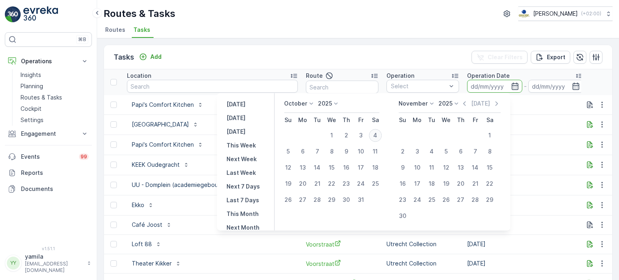
click at [376, 134] on div "4" at bounding box center [374, 135] width 13 height 13
type input "[DATE]"
click at [376, 134] on div "4" at bounding box center [374, 135] width 13 height 13
type input "[DATE]"
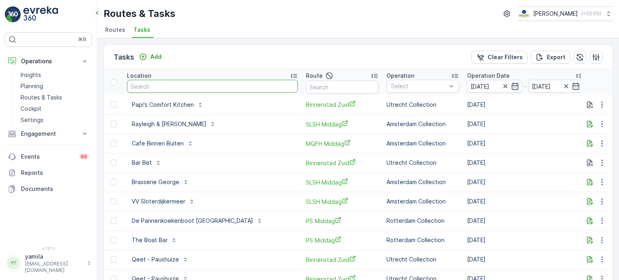
click at [193, 82] on input "text" at bounding box center [212, 86] width 171 height 13
type input "tonton"
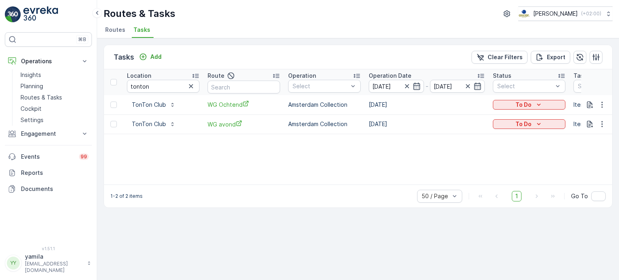
click at [164, 79] on div "Location" at bounding box center [163, 76] width 72 height 8
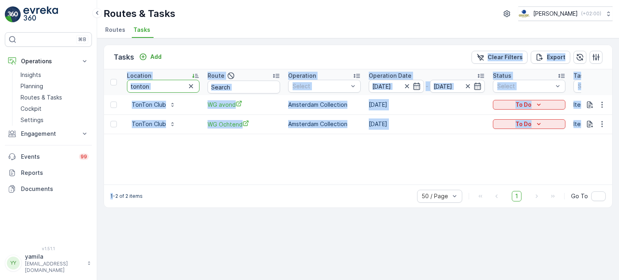
click at [151, 83] on input "tonton" at bounding box center [163, 86] width 72 height 13
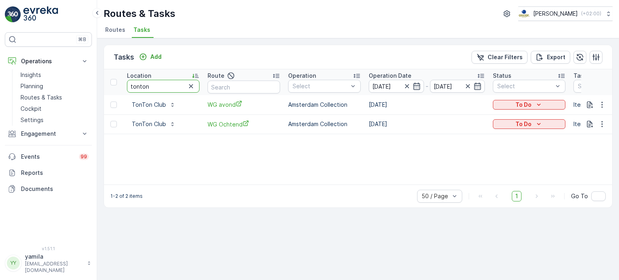
click at [151, 83] on input "tonton" at bounding box center [163, 86] width 72 height 13
type input "e"
type input "de wester"
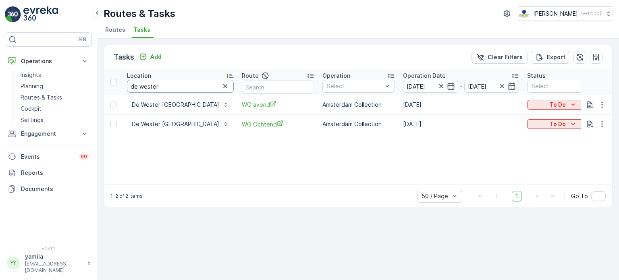
click at [170, 88] on input "de wester" at bounding box center [180, 86] width 107 height 13
type input "world press"
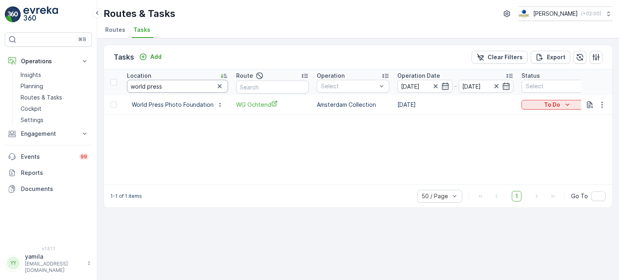
click at [166, 88] on input "world press" at bounding box center [177, 86] width 101 height 13
type input "powerhouse"
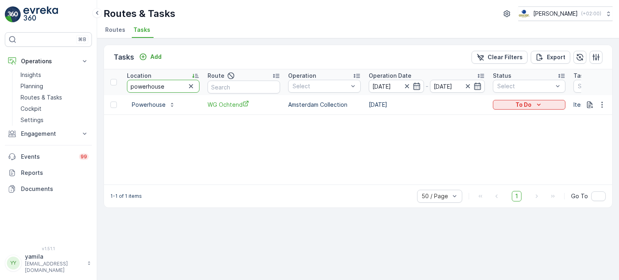
click at [166, 81] on input "powerhouse" at bounding box center [163, 86] width 72 height 13
type input "fabrique"
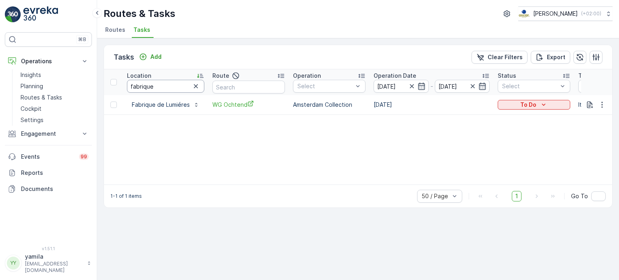
click at [158, 88] on input "fabrique" at bounding box center [165, 86] width 77 height 13
click at [158, 88] on input "t" at bounding box center [165, 86] width 77 height 13
type input "troost wester"
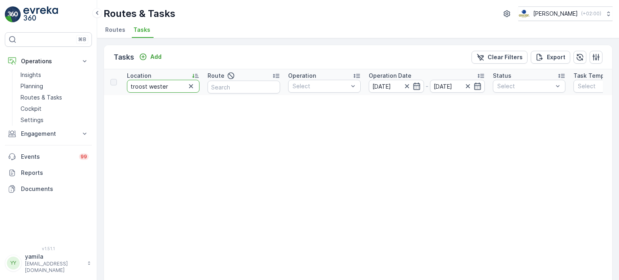
click at [172, 80] on input "troost wester" at bounding box center [163, 86] width 72 height 13
type input "troost"
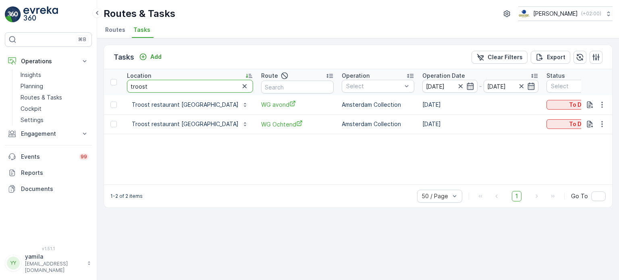
click at [176, 80] on input "troost" at bounding box center [190, 86] width 126 height 13
type input "boerderij"
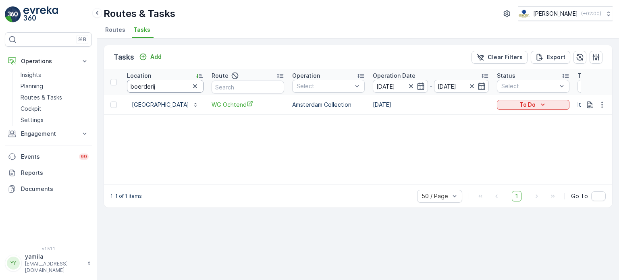
click at [164, 87] on input "boerderij" at bounding box center [165, 86] width 77 height 13
type input "mossel&"
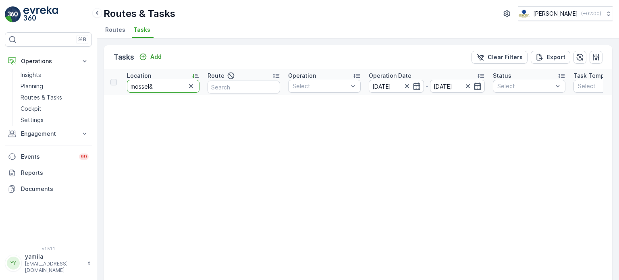
click at [164, 87] on input "mossel&" at bounding box center [163, 86] width 72 height 13
type input "mossel"
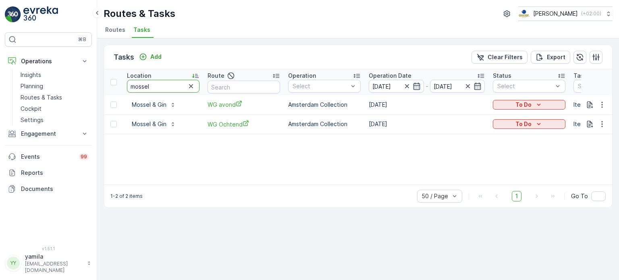
click at [168, 89] on input "mossel" at bounding box center [163, 86] width 72 height 13
type input "events meter"
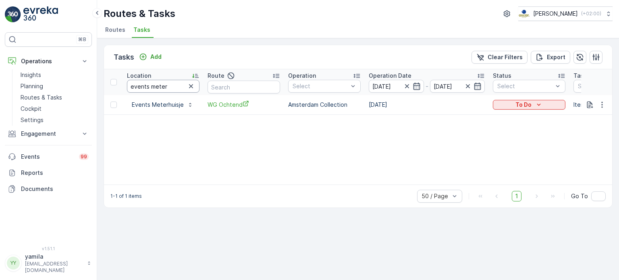
click at [164, 83] on input "events meter" at bounding box center [163, 86] width 72 height 13
type input "conscious"
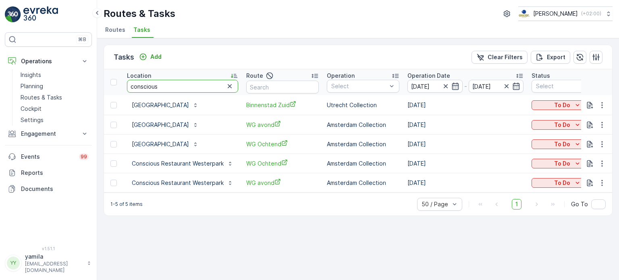
click at [180, 85] on input "conscious" at bounding box center [182, 86] width 111 height 13
click at [180, 85] on input "ga" at bounding box center [182, 86] width 111 height 13
type input "gashouder"
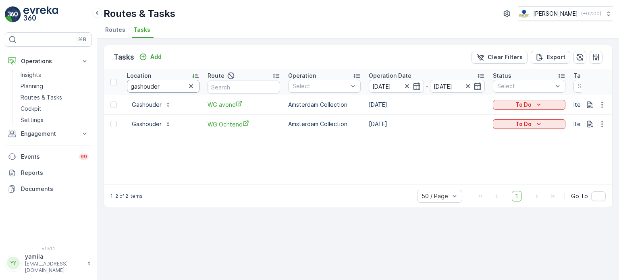
click at [161, 91] on input "gashouder" at bounding box center [163, 86] width 72 height 13
click at [161, 91] on input "es" at bounding box center [163, 86] width 72 height 13
type input "espresso"
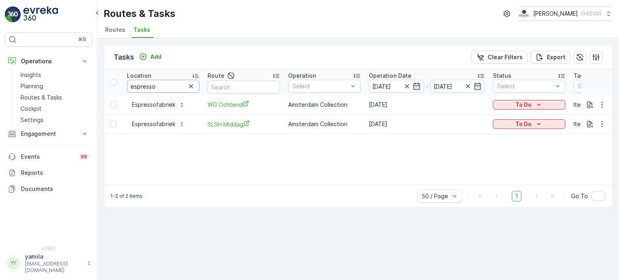
click at [153, 86] on input "espresso" at bounding box center [163, 86] width 72 height 13
type input "ijscuypje"
click at [155, 91] on input "ijscuypje" at bounding box center [163, 86] width 72 height 13
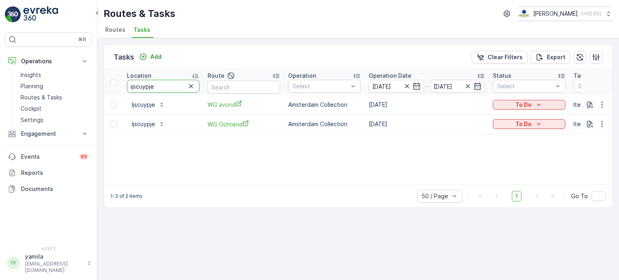
click at [155, 91] on input "ijscuypje" at bounding box center [163, 86] width 72 height 13
type input "De bakkerswinkel"
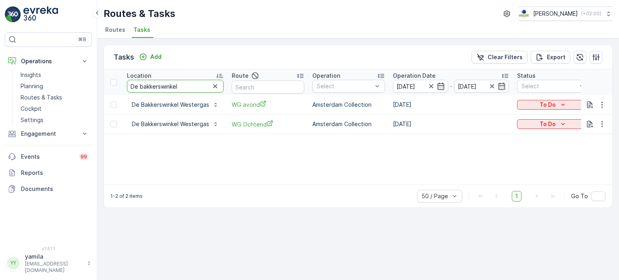
click at [192, 83] on input "De bakkerswinkel" at bounding box center [175, 86] width 97 height 13
type input "bar cocovin"
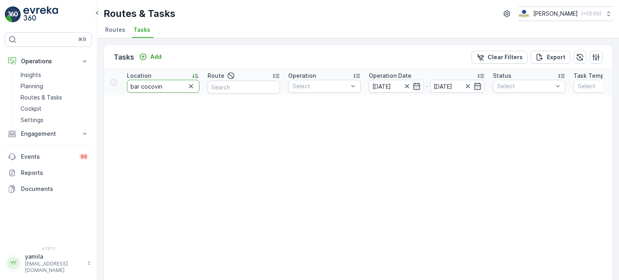
click at [175, 82] on input "bar cocovin" at bounding box center [163, 86] width 72 height 13
type input "bar coco"
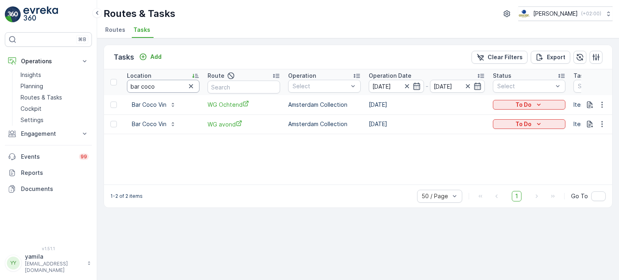
click at [149, 87] on input "bar coco" at bounding box center [163, 86] width 72 height 13
type input "amsterdam flavours"
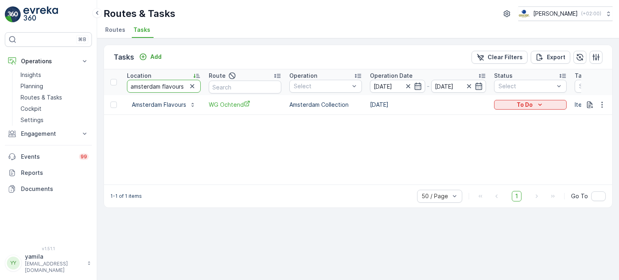
click at [166, 86] on input "amsterdam flavours" at bounding box center [164, 86] width 74 height 13
type input "pacific"
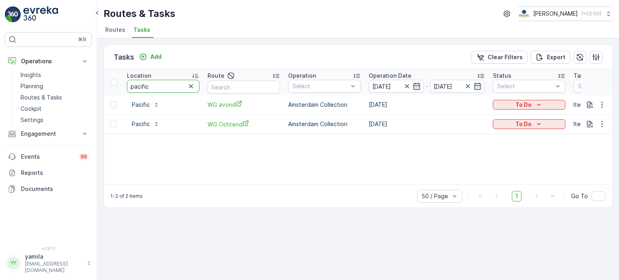
click at [156, 85] on input "pacific" at bounding box center [163, 86] width 72 height 13
type input "beveiliging"
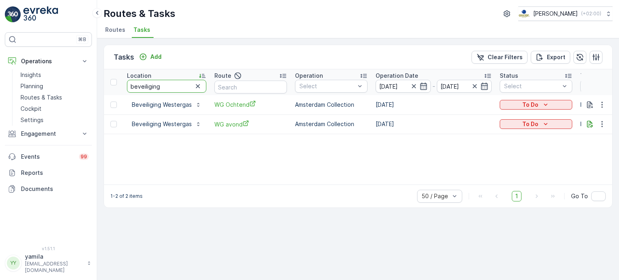
click at [155, 80] on input "beveiliging" at bounding box center [166, 86] width 79 height 13
type input "parkwachter"
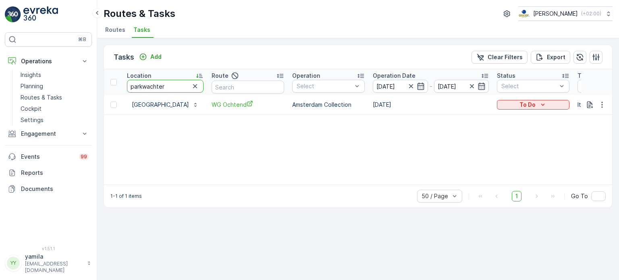
click at [166, 84] on input "parkwachter" at bounding box center [165, 86] width 77 height 13
type input "het ketelhuis"
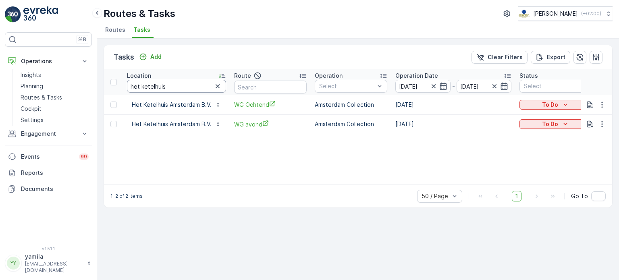
click at [164, 84] on input "het ketelhuis" at bounding box center [176, 86] width 99 height 13
type input "rainerai"
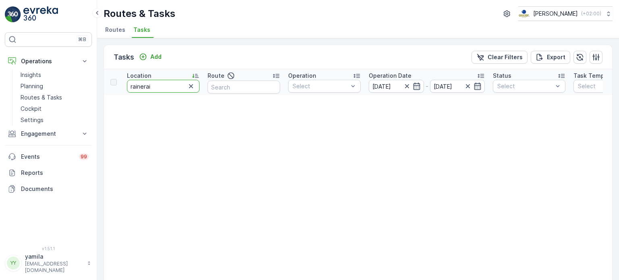
click at [174, 83] on input "rainerai" at bounding box center [163, 86] width 72 height 13
type input "raine"
drag, startPoint x: 137, startPoint y: 90, endPoint x: 156, endPoint y: 87, distance: 19.5
click at [156, 87] on input "raine" at bounding box center [163, 86] width 72 height 13
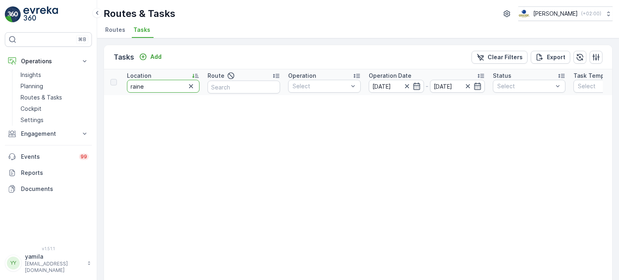
click at [156, 87] on input "raine" at bounding box center [163, 86] width 72 height 13
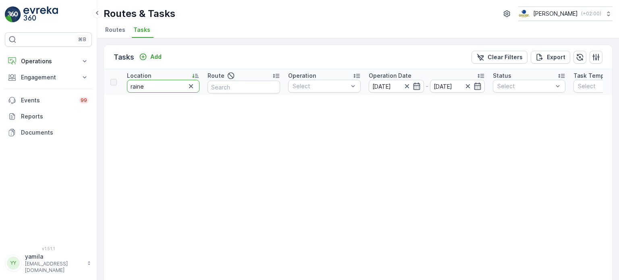
click at [180, 87] on input "raine" at bounding box center [163, 86] width 72 height 13
type input "rainerai"
click at [159, 86] on input "rainerai" at bounding box center [163, 86] width 72 height 13
type input "[PERSON_NAME]"
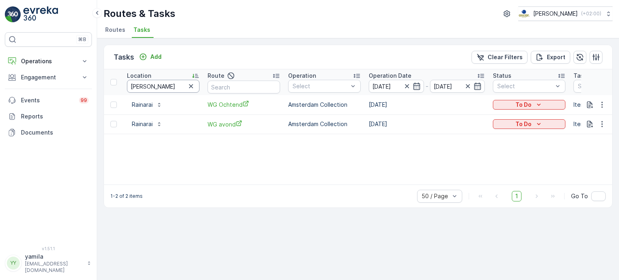
click at [166, 83] on input "[PERSON_NAME]" at bounding box center [163, 86] width 72 height 13
click at [166, 83] on input "r" at bounding box center [163, 86] width 72 height 13
type input "radio radio"
click at [160, 87] on input "radio radio" at bounding box center [163, 86] width 72 height 13
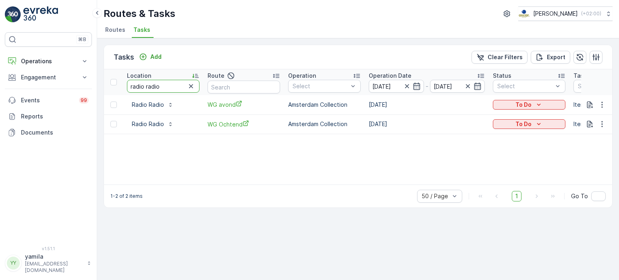
click at [160, 87] on input "radio radio" at bounding box center [163, 86] width 72 height 13
type input "jeugdtheater"
